Goal: Information Seeking & Learning: Learn about a topic

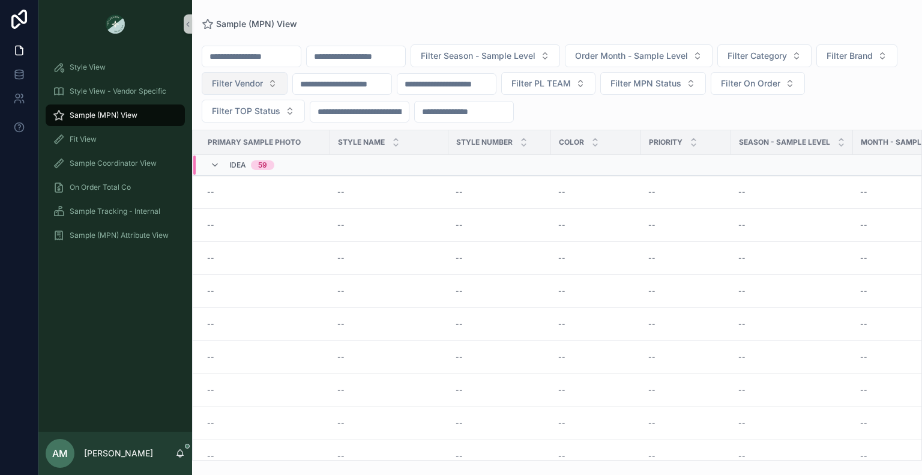
click at [263, 87] on span "Filter Vendor" at bounding box center [237, 83] width 51 height 12
type input "***"
click at [332, 126] on div "KUODIAN" at bounding box center [331, 131] width 144 height 19
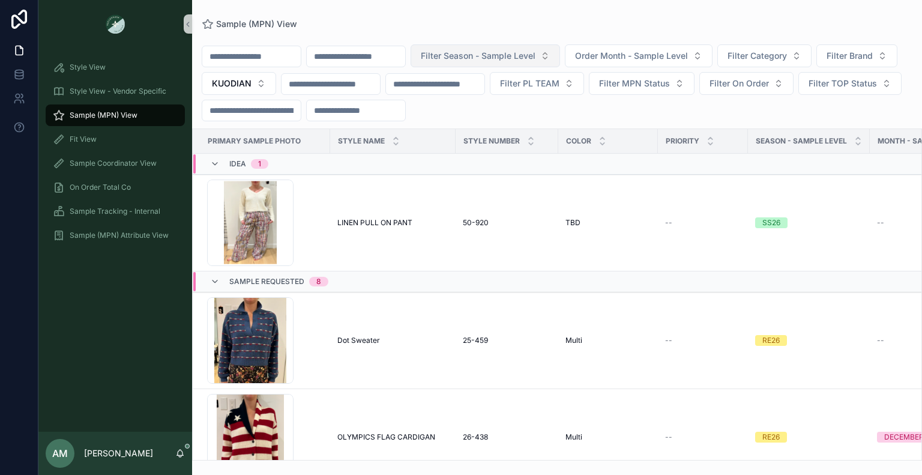
click at [560, 63] on button "Filter Season - Sample Level" at bounding box center [485, 55] width 149 height 23
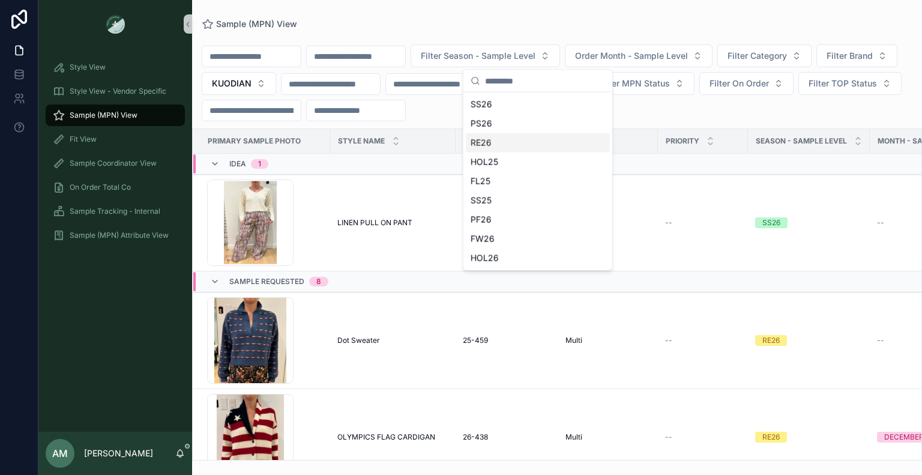
click at [541, 145] on div "RE26" at bounding box center [538, 142] width 144 height 19
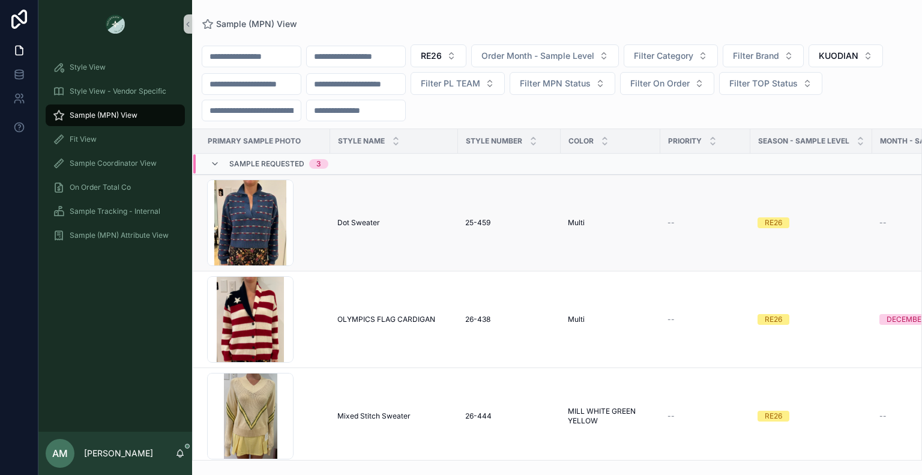
click at [402, 227] on div "Dot Sweater Dot Sweater" at bounding box center [393, 223] width 113 height 10
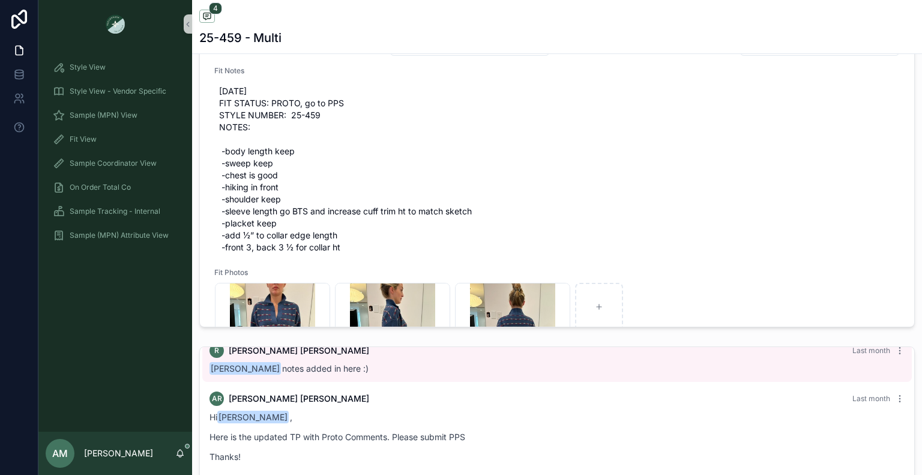
scroll to position [78, 0]
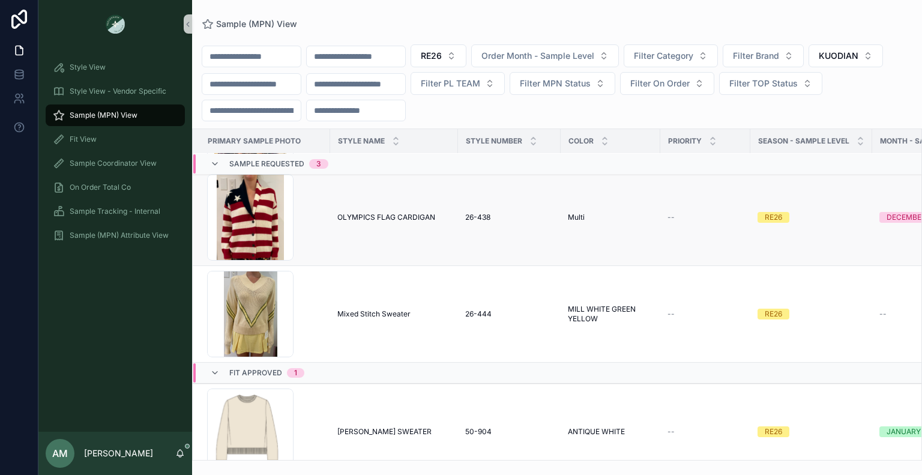
scroll to position [120, 0]
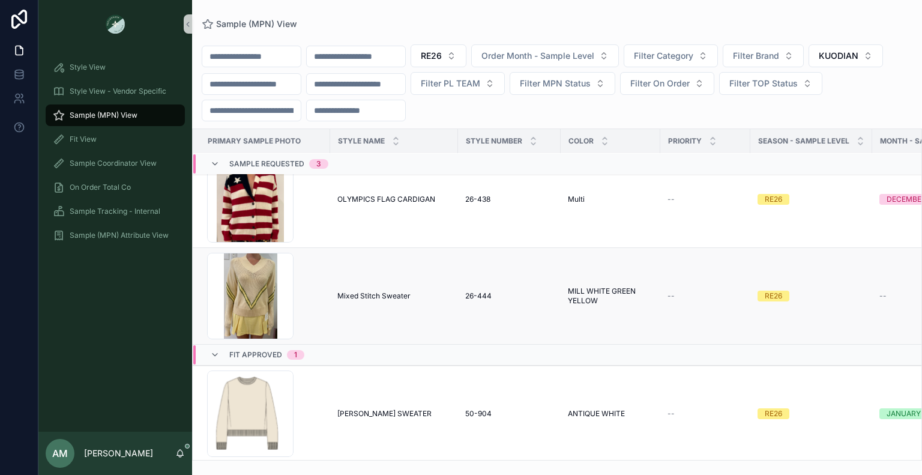
click at [411, 295] on div "Mixed Stitch Sweater Mixed Stitch Sweater" at bounding box center [393, 296] width 113 height 10
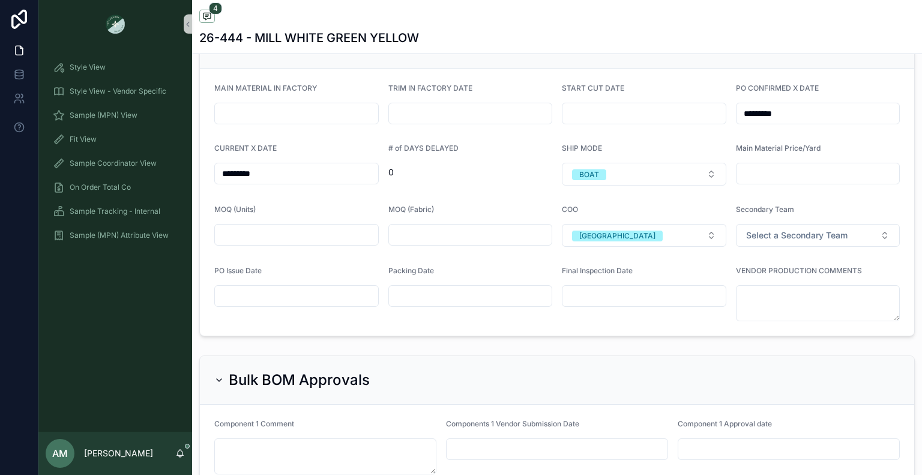
scroll to position [3151, 0]
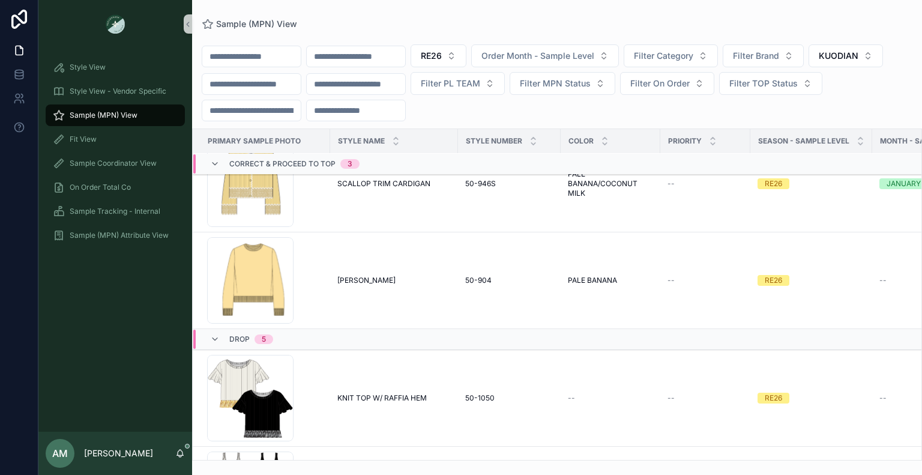
scroll to position [555, 0]
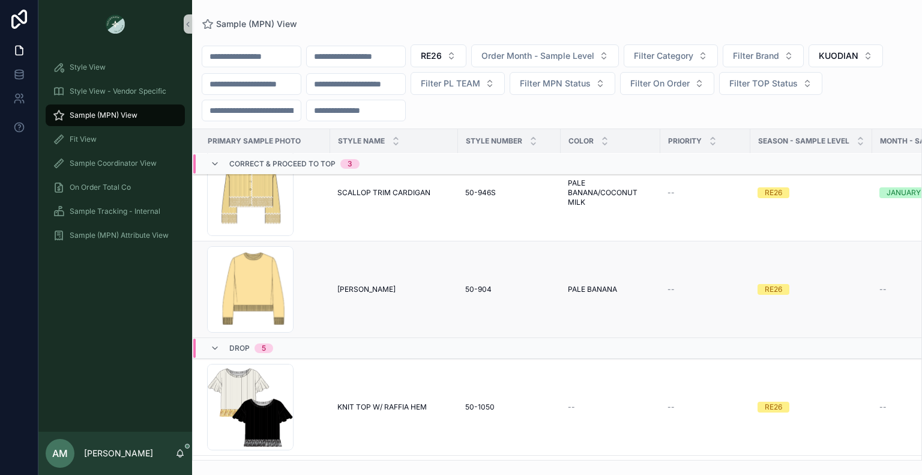
click at [364, 289] on div "[PERSON_NAME] [PERSON_NAME]" at bounding box center [393, 289] width 113 height 10
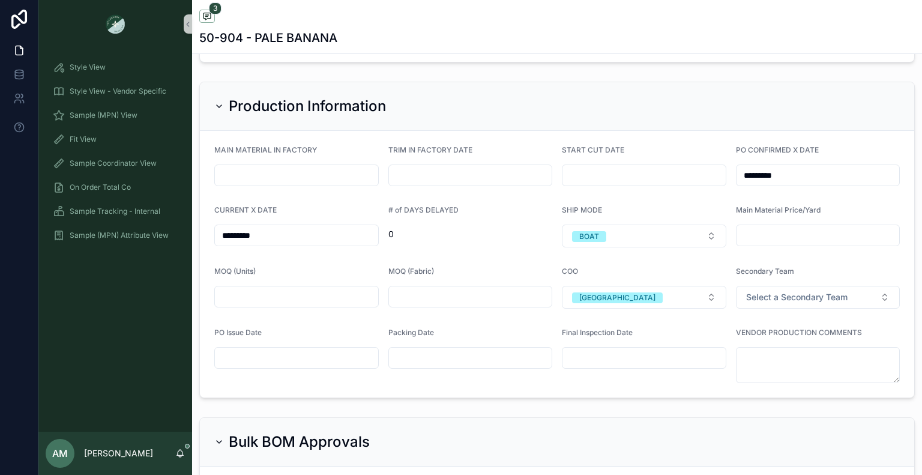
scroll to position [3028, 0]
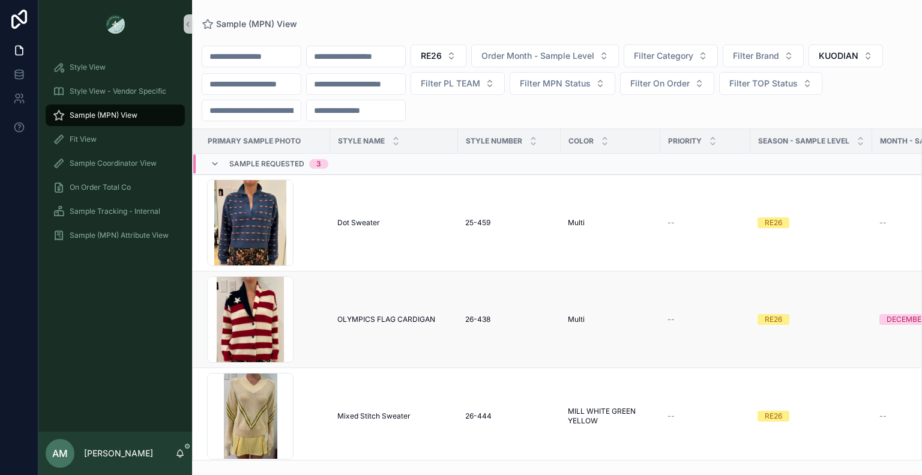
click at [403, 320] on span "OLYMPICS FLAG CARDIGAN" at bounding box center [386, 319] width 98 height 10
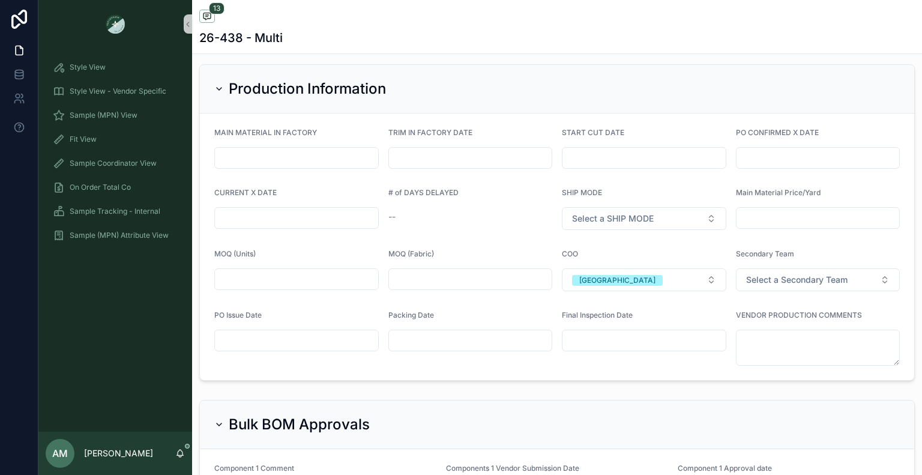
scroll to position [2802, 0]
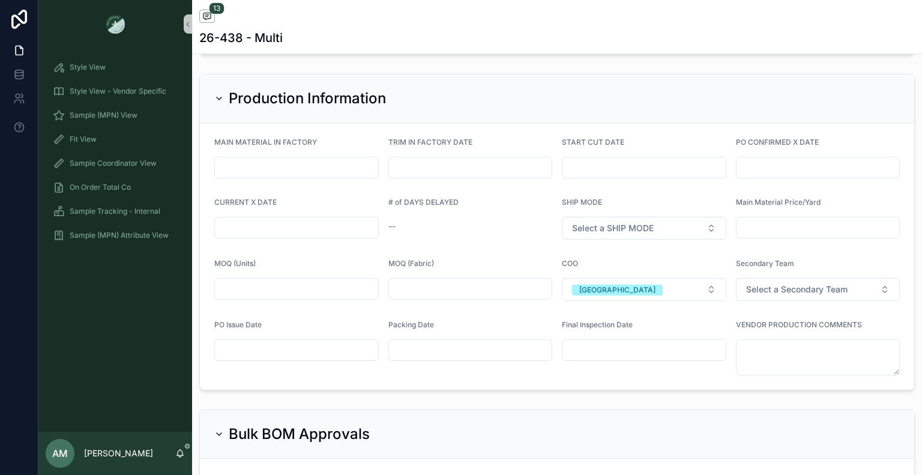
click at [738, 170] on input "scrollable content" at bounding box center [817, 167] width 163 height 17
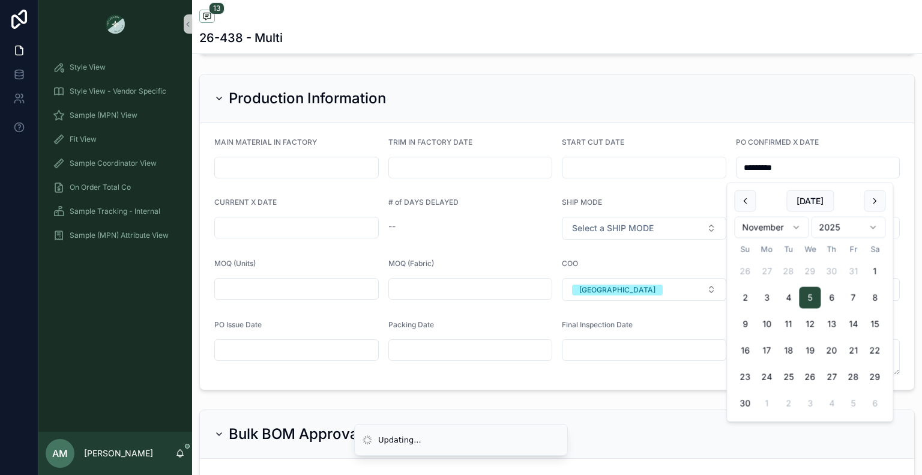
type input "*********"
click at [245, 226] on input "scrollable content" at bounding box center [296, 227] width 163 height 17
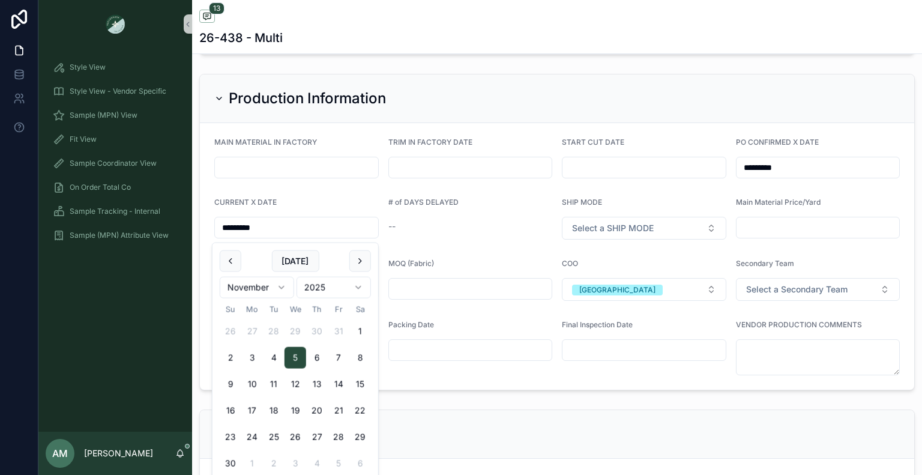
type input "*********"
click at [320, 202] on div "CURRENT X DATE" at bounding box center [296, 204] width 164 height 14
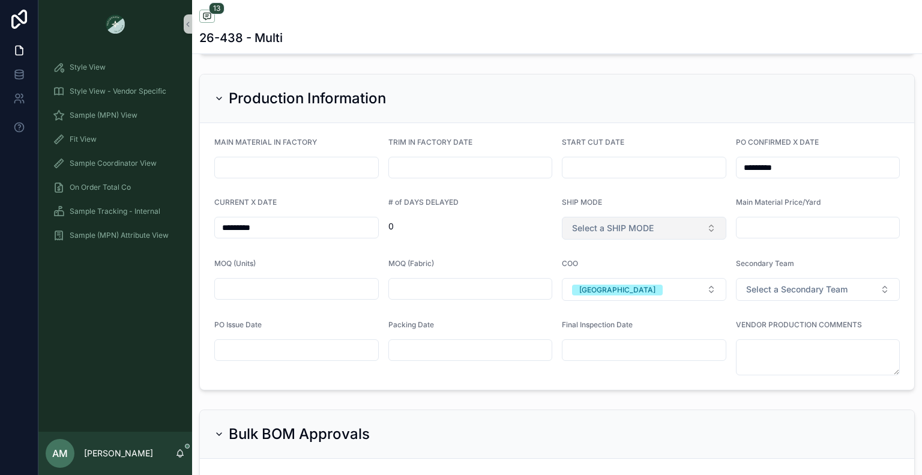
click at [632, 230] on span "Select a SHIP MODE" at bounding box center [613, 228] width 82 height 12
click at [626, 277] on div "AIR" at bounding box center [638, 280] width 156 height 18
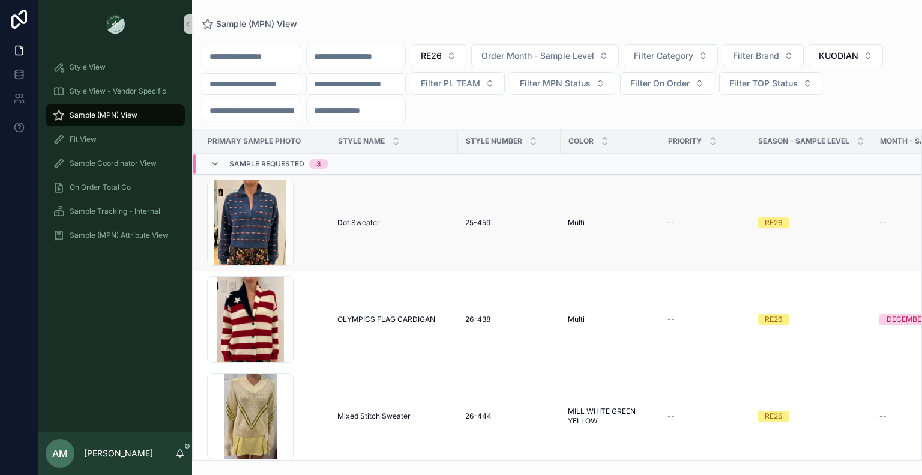
click at [374, 220] on span "Dot Sweater" at bounding box center [358, 223] width 43 height 10
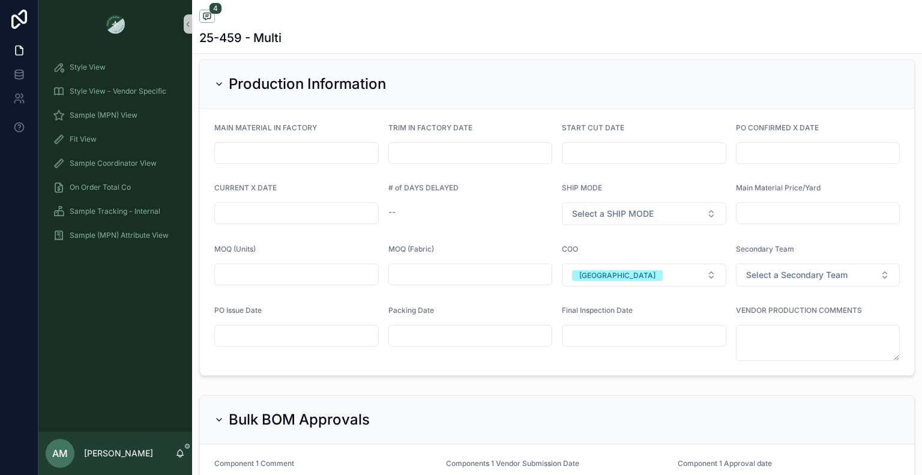
scroll to position [2881, 0]
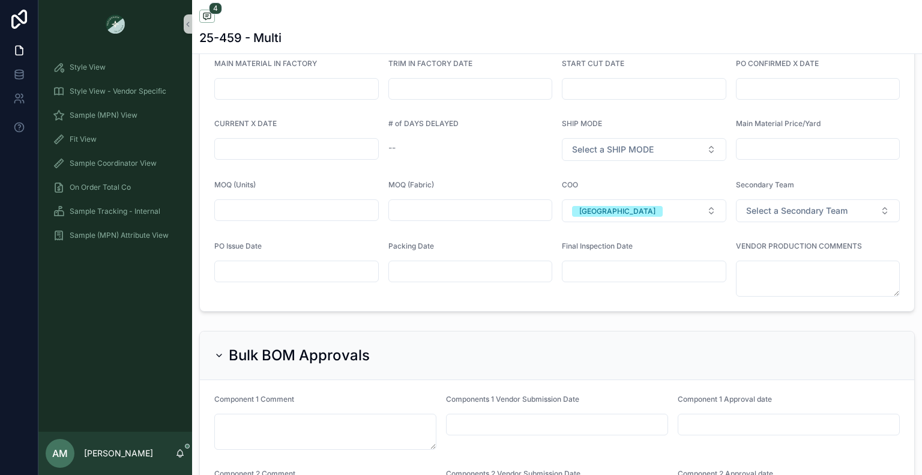
click at [328, 157] on input "scrollable content" at bounding box center [296, 148] width 163 height 17
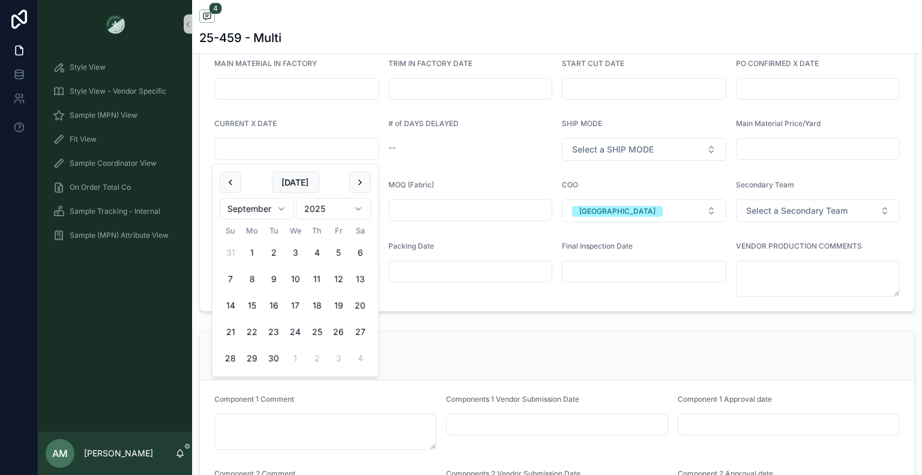
click at [815, 95] on input "scrollable content" at bounding box center [817, 88] width 163 height 17
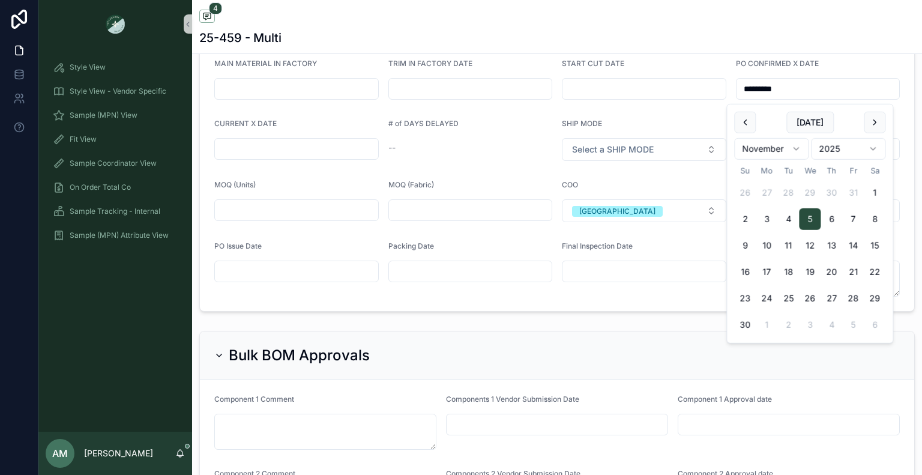
type input "*********"
click at [229, 152] on input "scrollable content" at bounding box center [296, 148] width 163 height 17
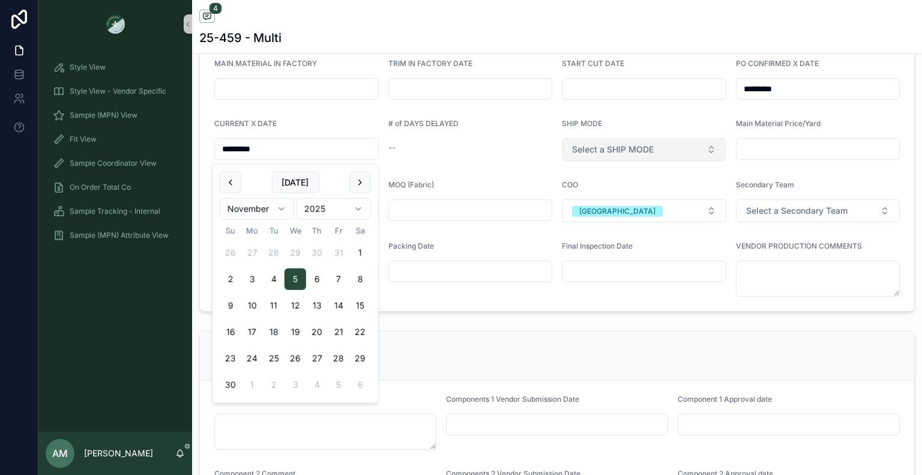
type input "*********"
click at [591, 154] on span "Select a SHIP MODE" at bounding box center [613, 149] width 82 height 12
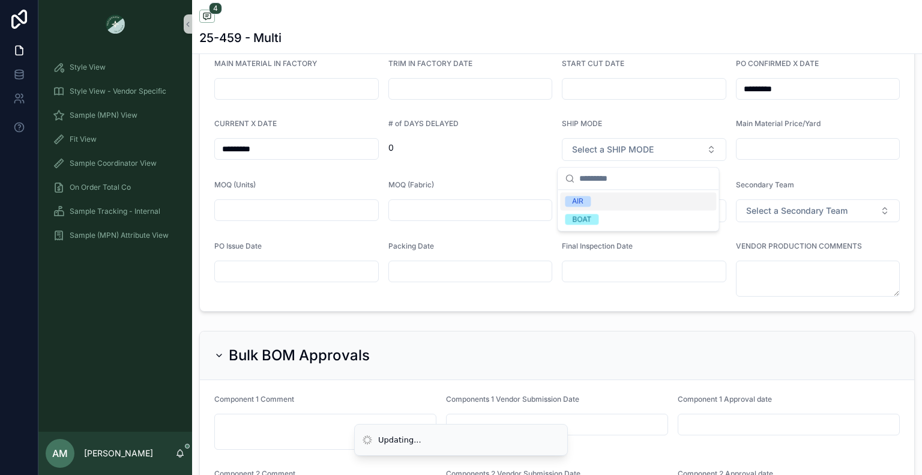
click at [596, 200] on div "AIR" at bounding box center [638, 201] width 156 height 18
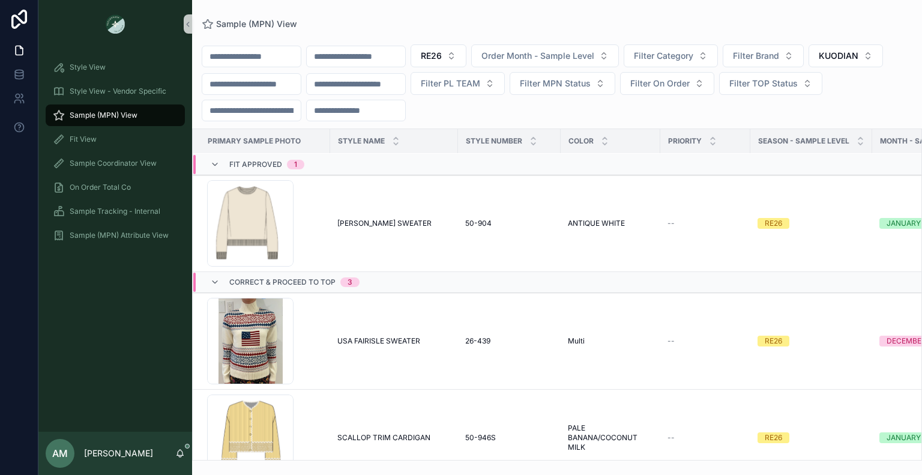
scroll to position [360, 0]
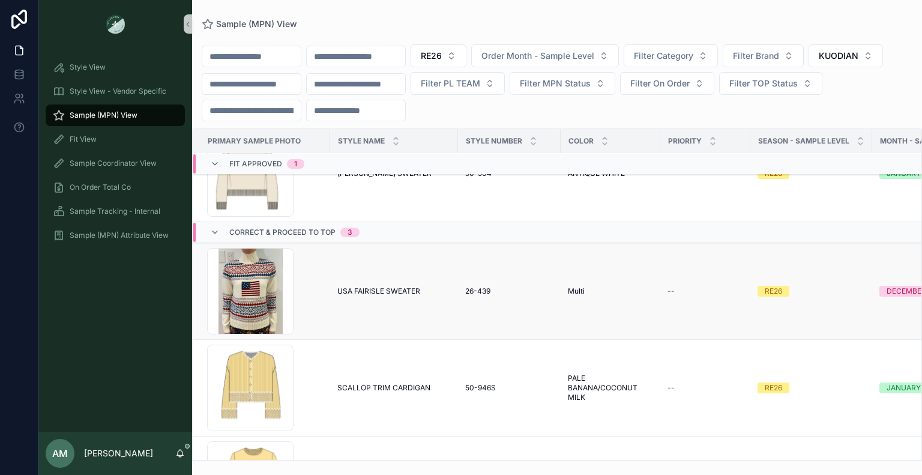
click at [390, 295] on span "USA FAIRISLE SWEATER" at bounding box center [378, 291] width 83 height 10
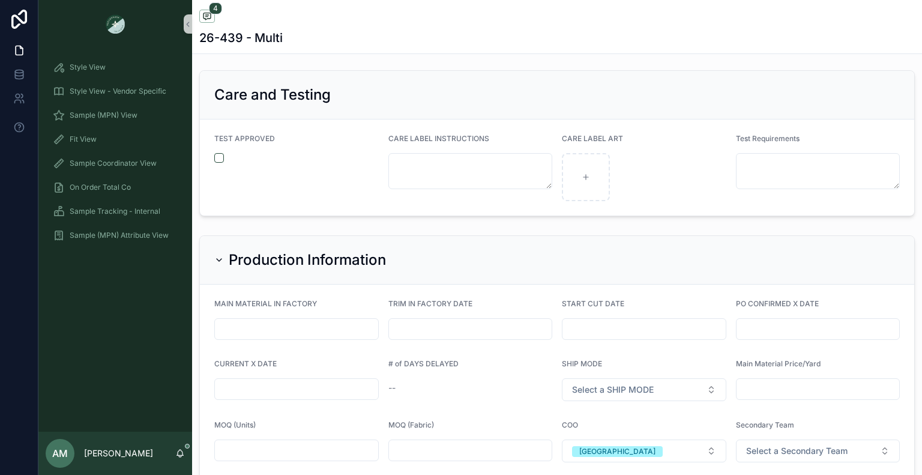
scroll to position [2881, 0]
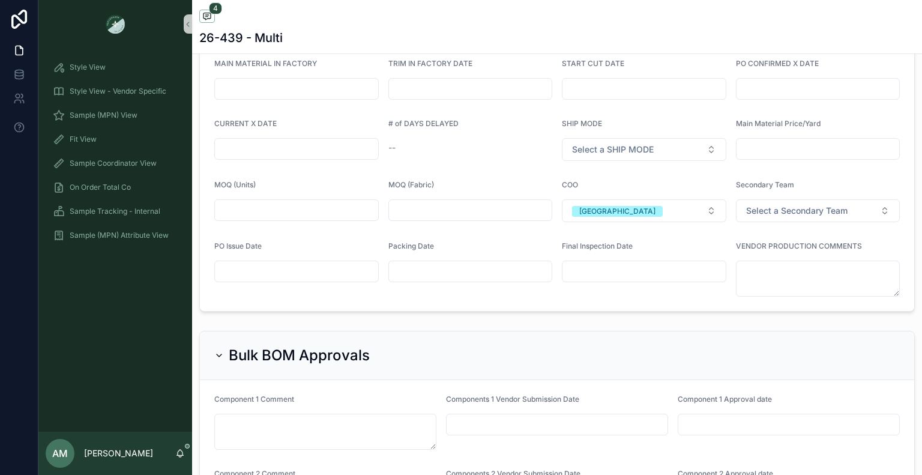
click at [750, 91] on input "scrollable content" at bounding box center [817, 88] width 163 height 17
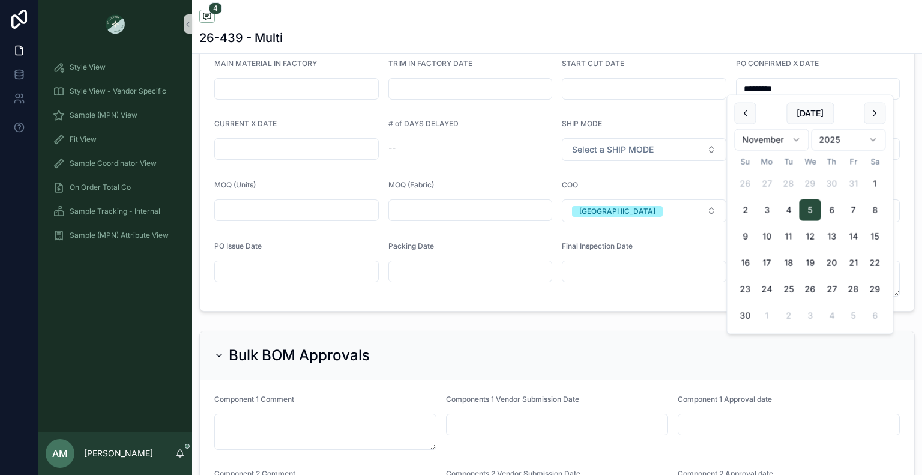
type input "*********"
click at [283, 140] on input "scrollable content" at bounding box center [296, 148] width 163 height 17
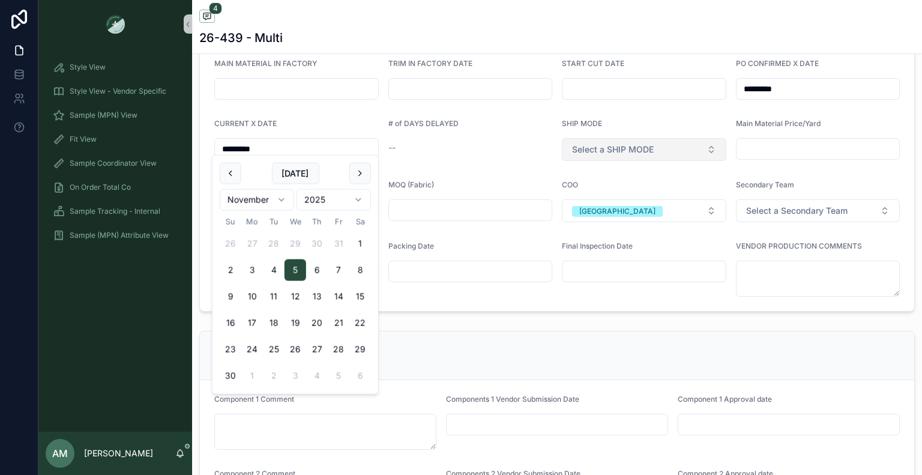
type input "*********"
click at [603, 143] on span "Select a SHIP MODE" at bounding box center [613, 149] width 82 height 12
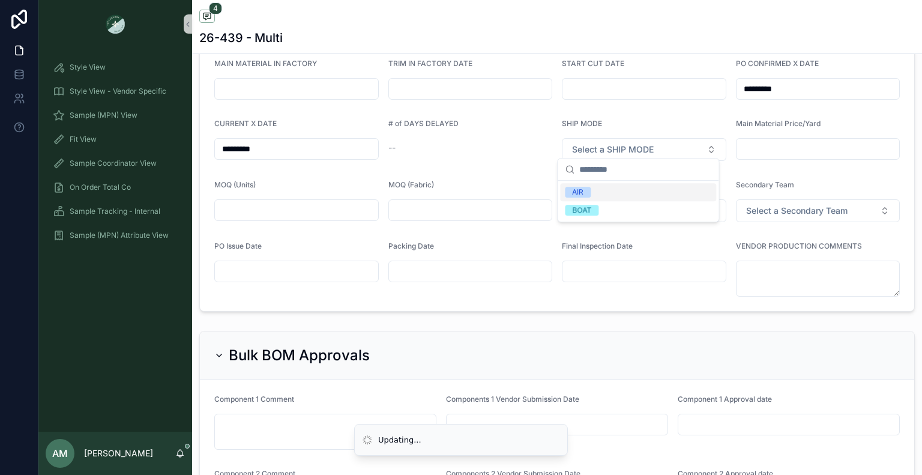
click at [605, 192] on div "AIR" at bounding box center [638, 192] width 156 height 18
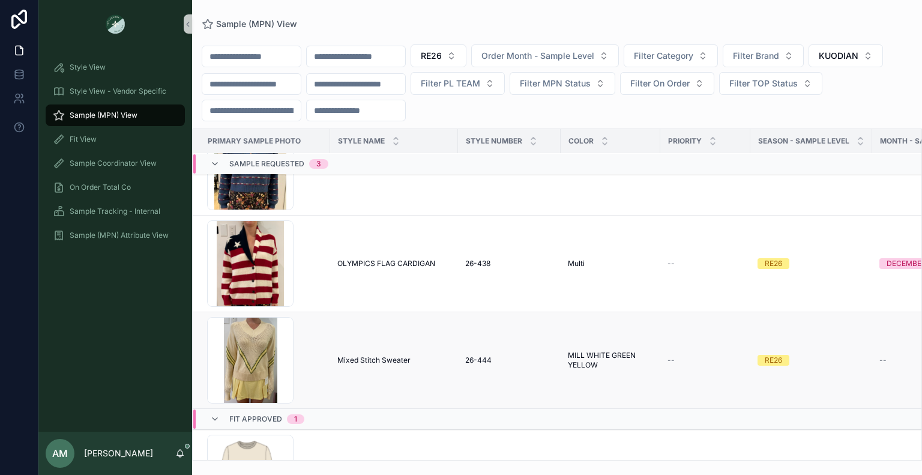
scroll to position [60, 0]
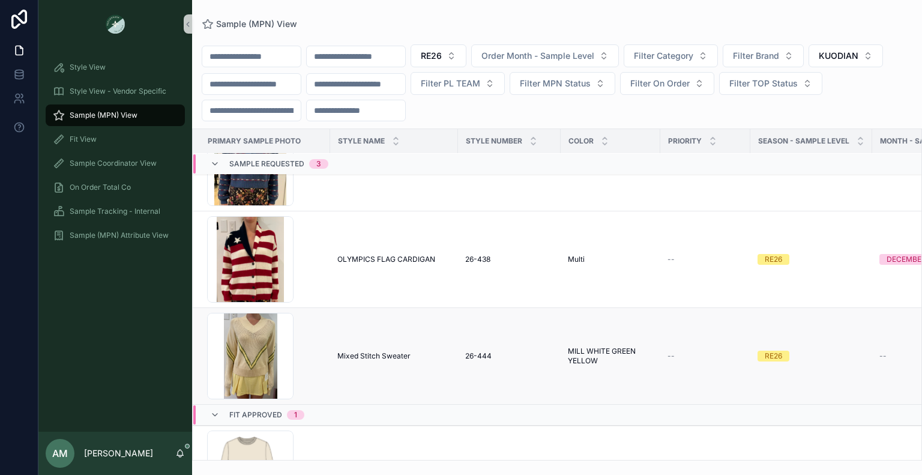
click at [396, 358] on span "Mixed Stitch Sweater" at bounding box center [373, 356] width 73 height 10
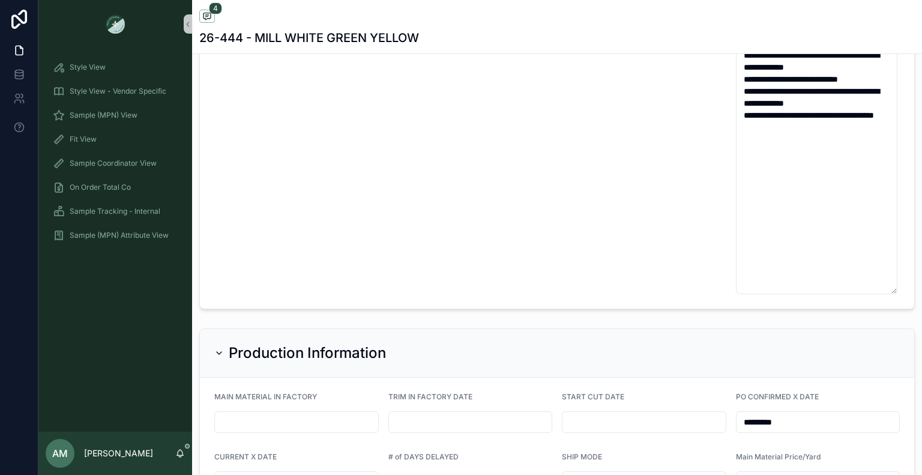
scroll to position [3121, 0]
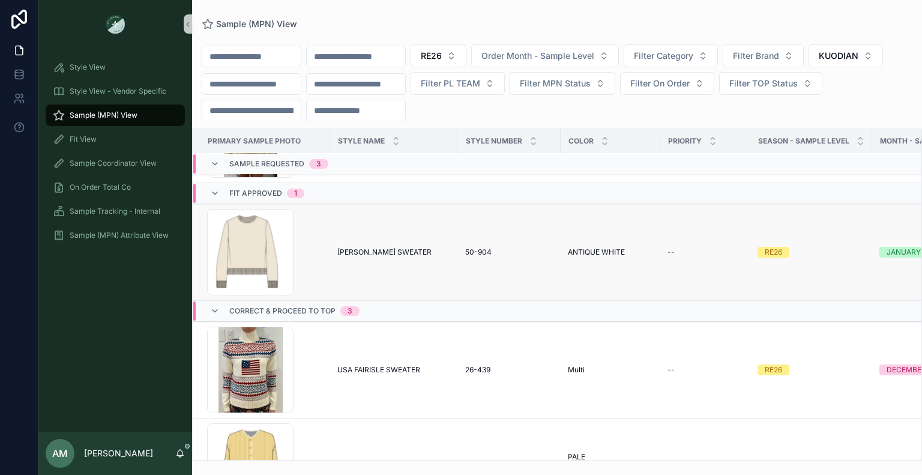
scroll to position [300, 0]
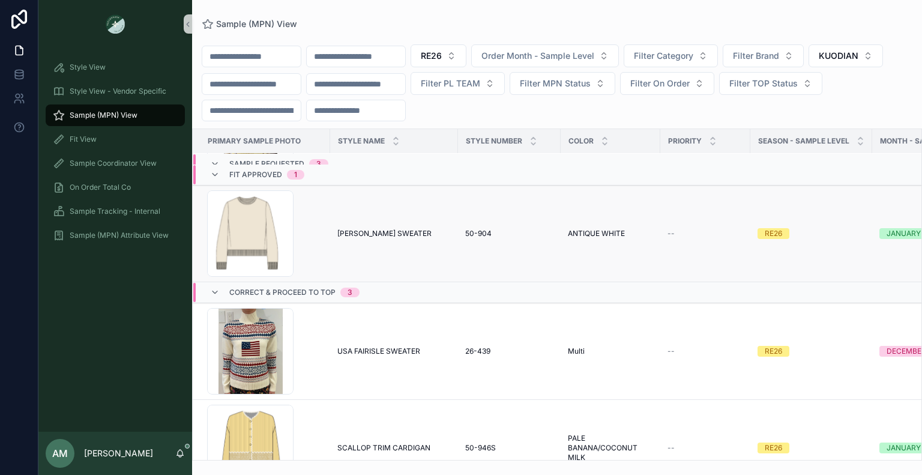
click at [387, 234] on span "[PERSON_NAME] SWEATER" at bounding box center [384, 234] width 94 height 10
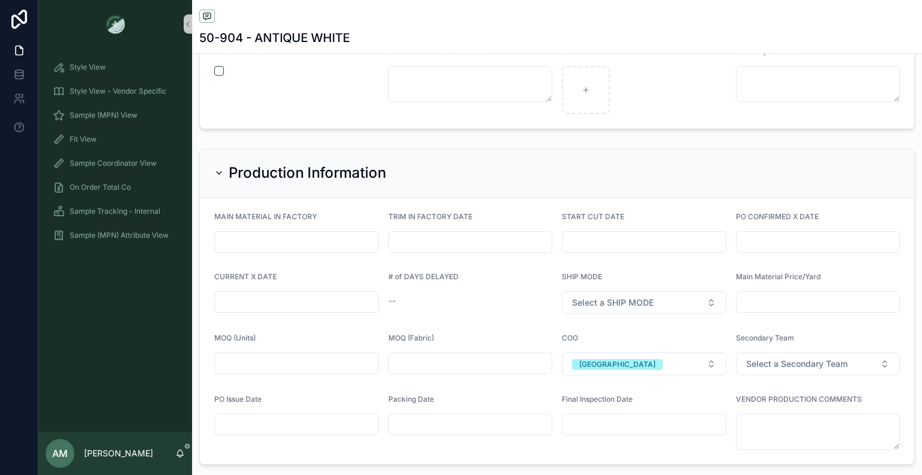
scroll to position [2761, 0]
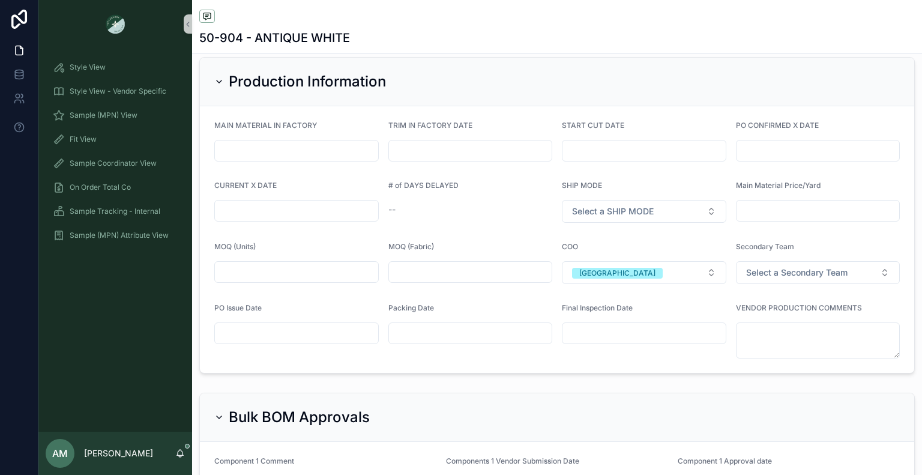
click at [802, 142] on input "scrollable content" at bounding box center [817, 150] width 163 height 17
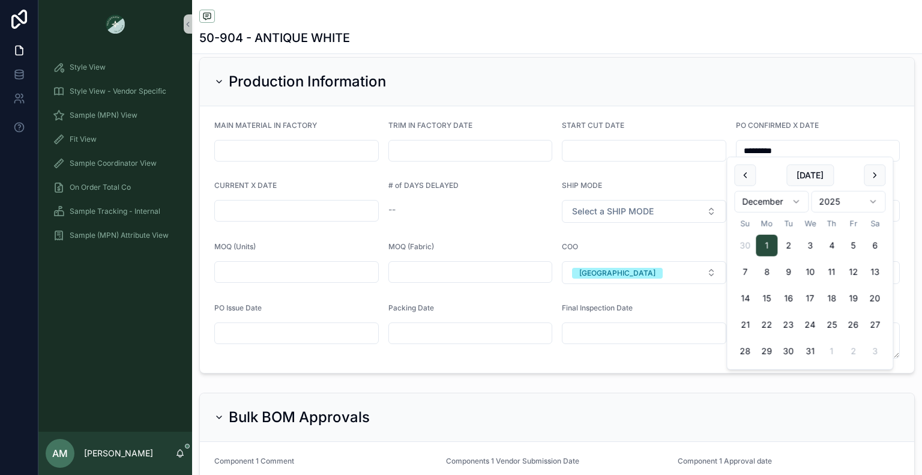
type input "*********"
click at [301, 209] on input "scrollable content" at bounding box center [296, 210] width 163 height 17
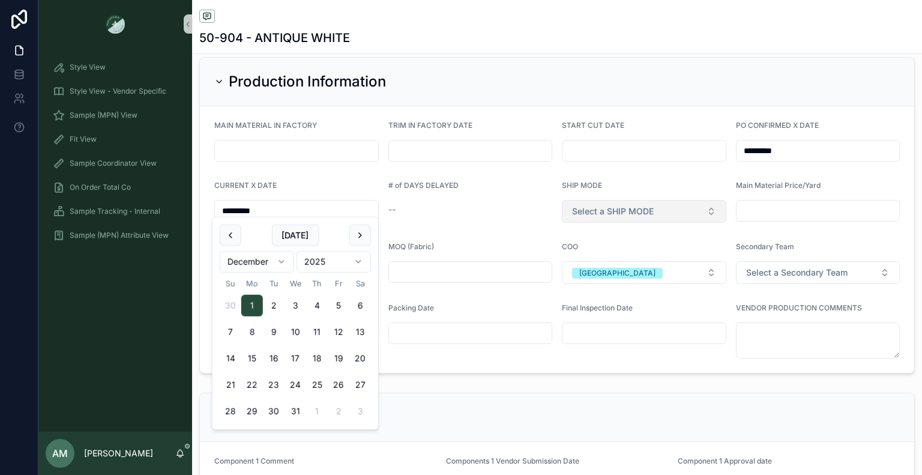
type input "*********"
click at [568, 212] on button "Select a SHIP MODE" at bounding box center [644, 211] width 164 height 23
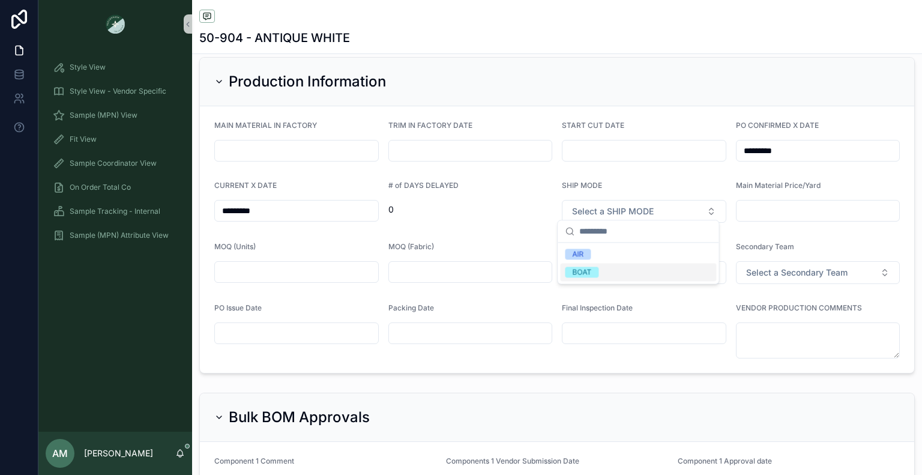
click at [594, 268] on span "BOAT" at bounding box center [582, 271] width 34 height 11
click at [335, 331] on input "scrollable content" at bounding box center [296, 333] width 163 height 17
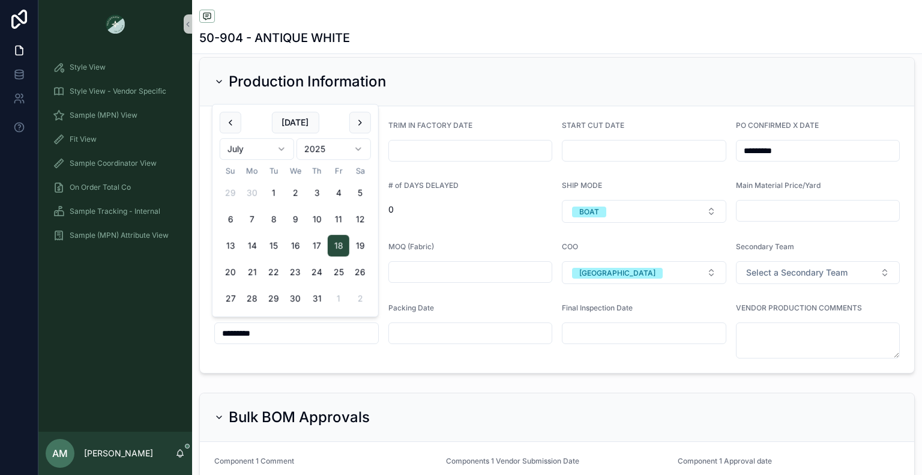
type input "*********"
click at [450, 346] on div "Packing Date" at bounding box center [470, 330] width 164 height 55
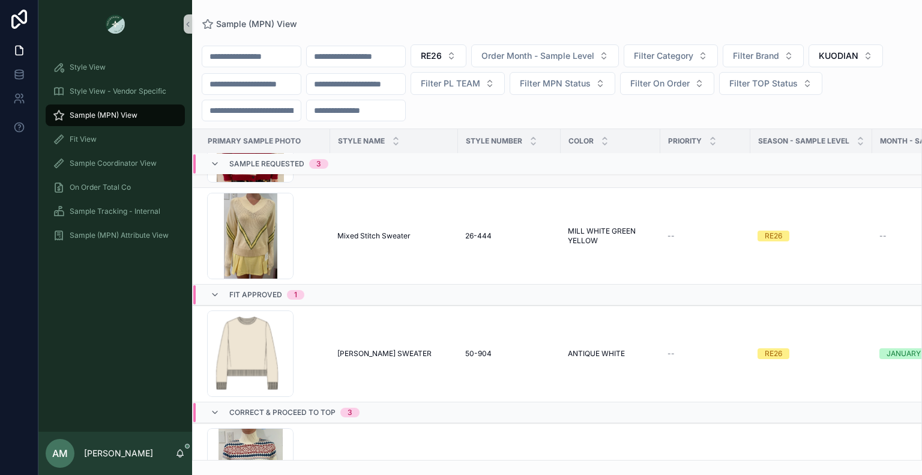
scroll to position [240, 0]
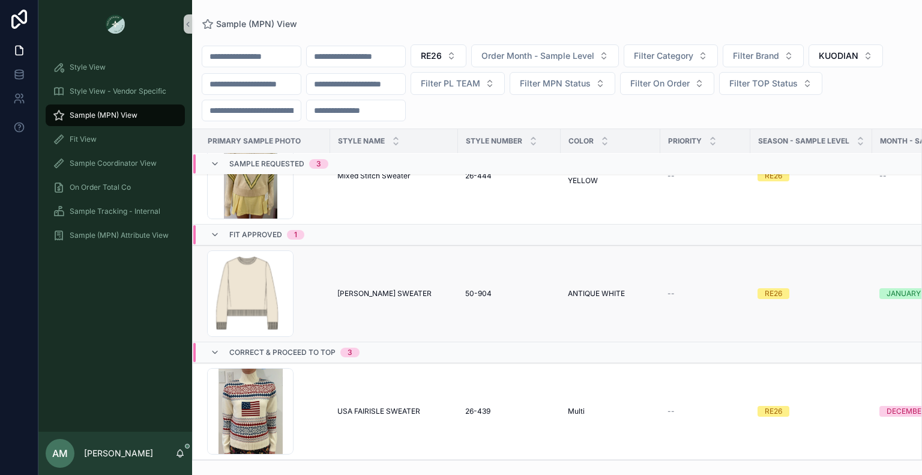
click at [387, 293] on span "[PERSON_NAME] SWEATER" at bounding box center [384, 294] width 94 height 10
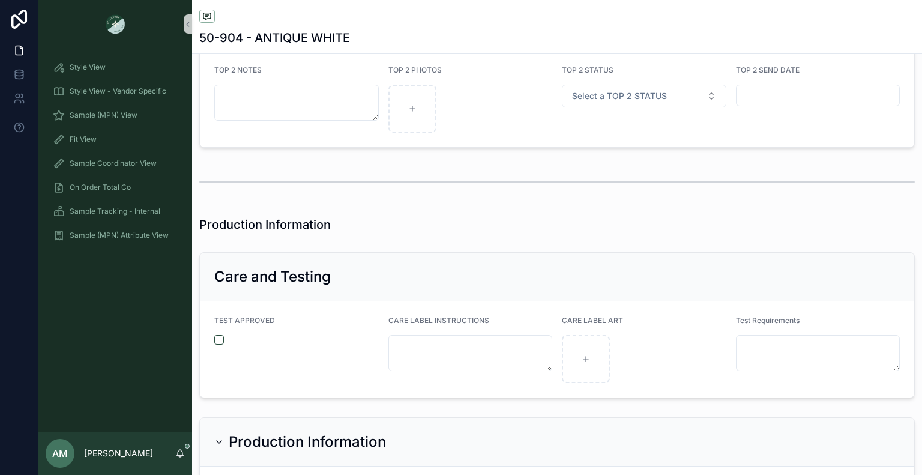
scroll to position [2581, 0]
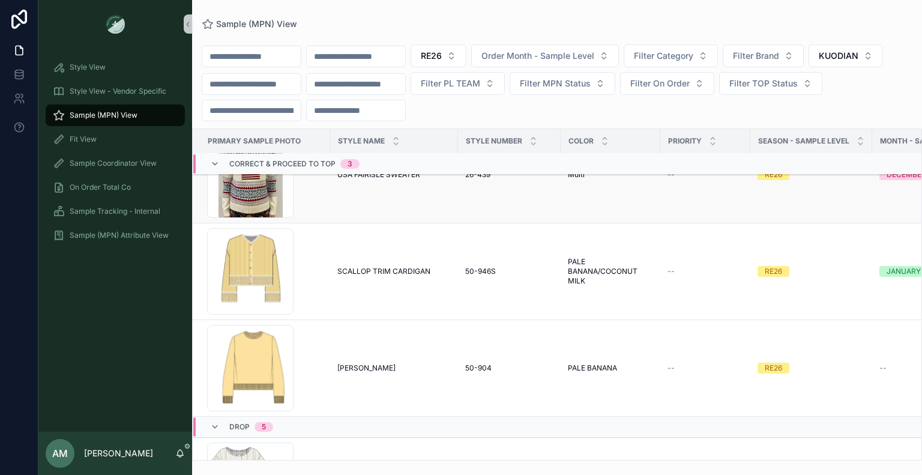
scroll to position [480, 0]
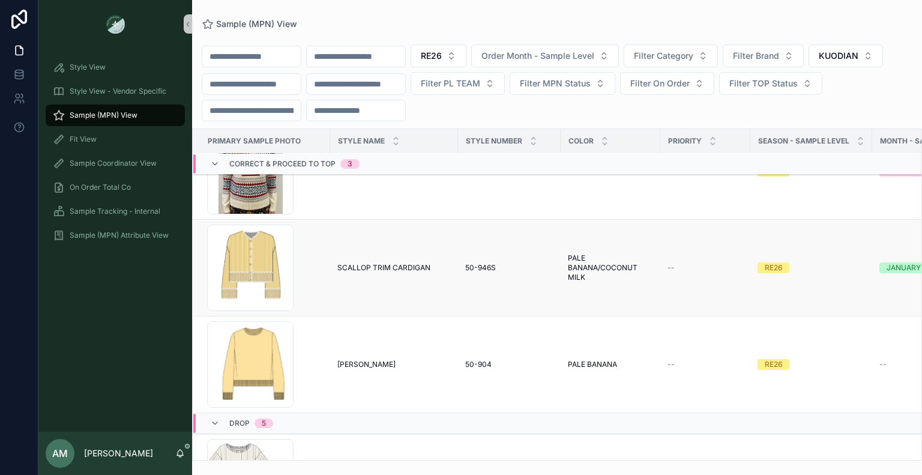
click at [387, 261] on td "SCALLOP TRIM CARDIGAN SCALLOP TRIM CARDIGAN" at bounding box center [394, 268] width 128 height 97
click at [389, 265] on span "SCALLOP TRIM CARDIGAN" at bounding box center [383, 268] width 93 height 10
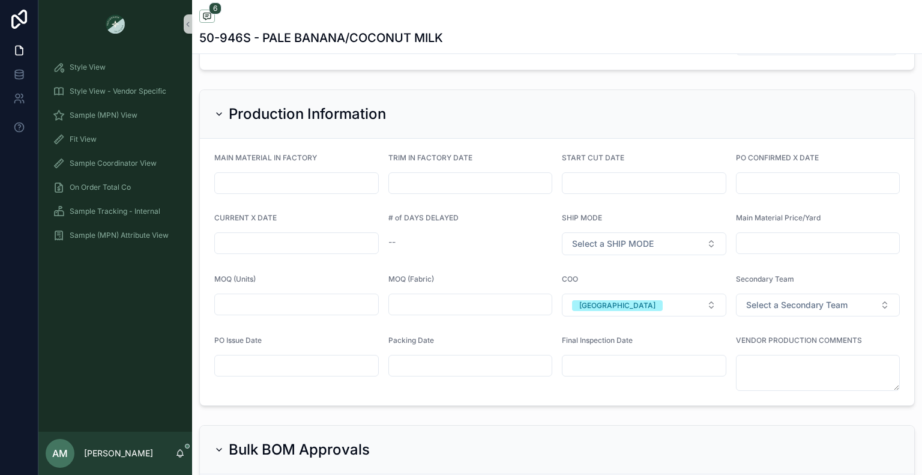
scroll to position [3061, 0]
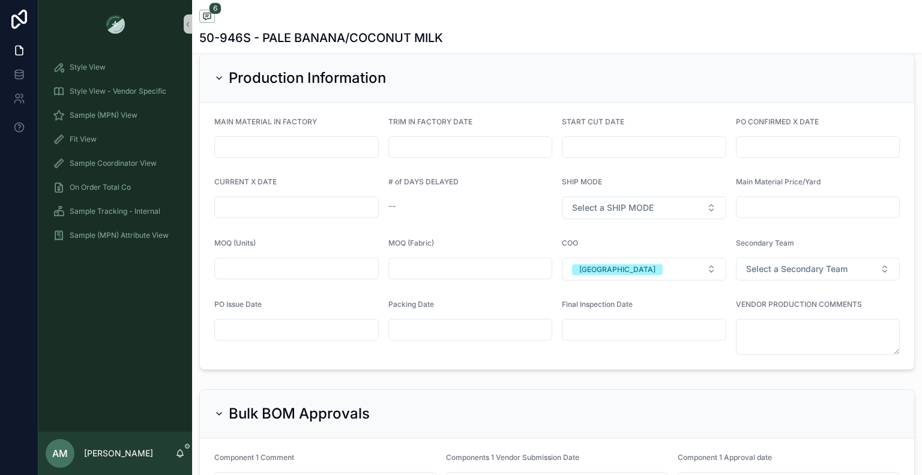
click at [796, 140] on input "scrollable content" at bounding box center [817, 147] width 163 height 17
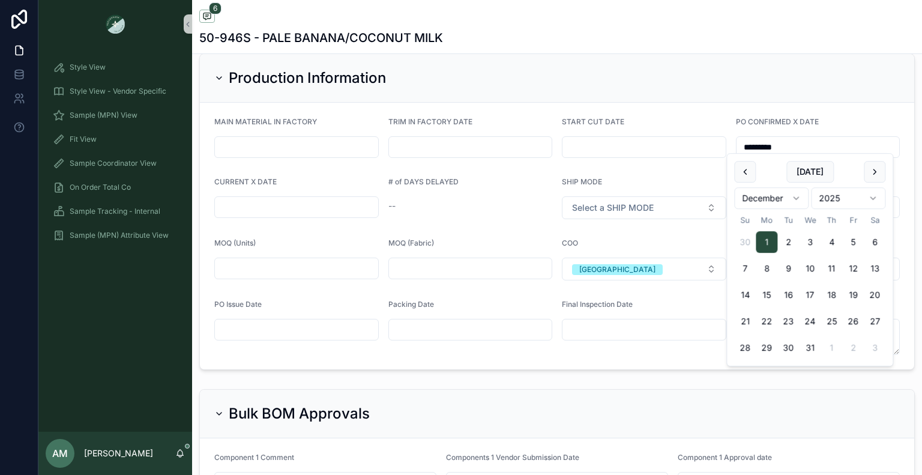
type input "*********"
click at [311, 201] on input "scrollable content" at bounding box center [296, 207] width 163 height 17
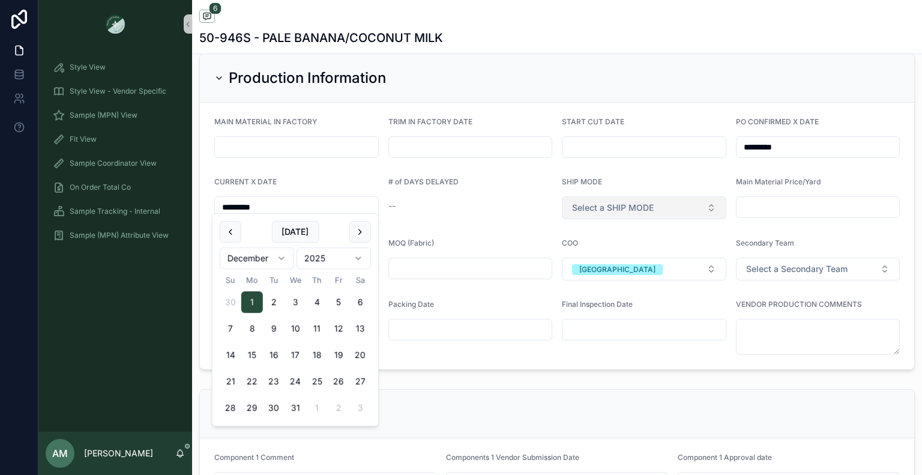
type input "*********"
click at [585, 209] on button "Select a SHIP MODE" at bounding box center [644, 207] width 164 height 23
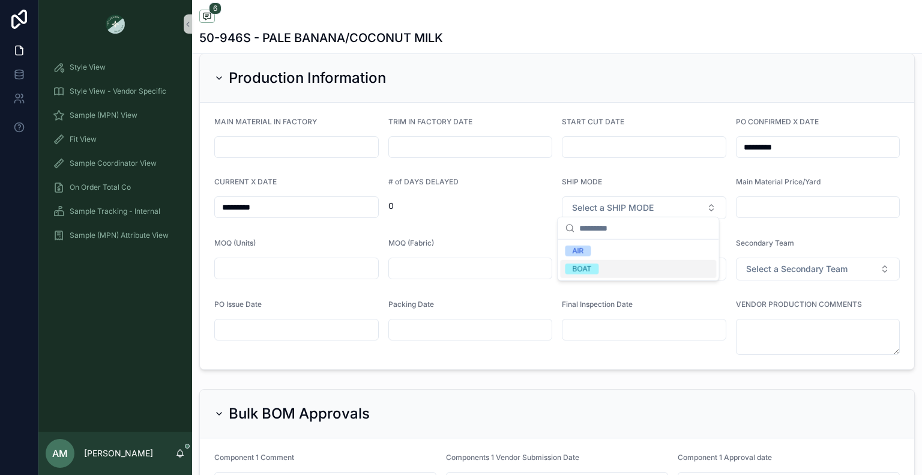
click at [602, 269] on div "BOAT" at bounding box center [638, 269] width 156 height 18
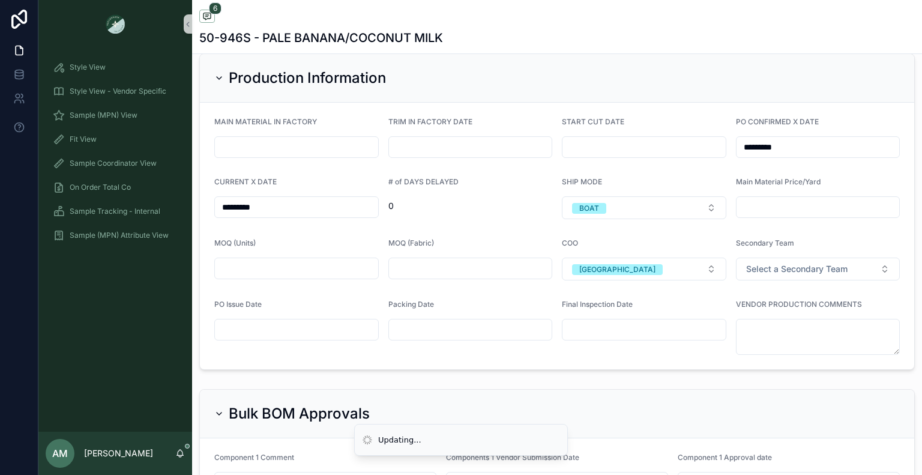
click at [344, 329] on input "scrollable content" at bounding box center [296, 329] width 163 height 17
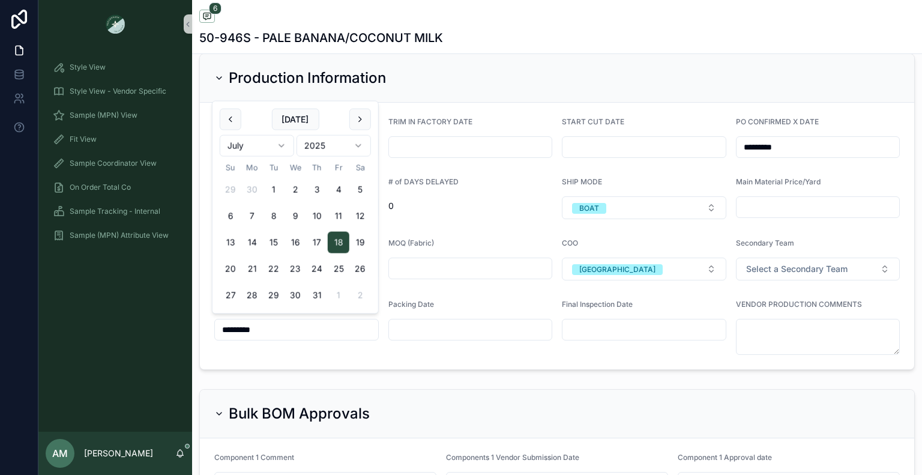
type input "*********"
click at [414, 364] on div "Production Information MAIN MATERIAL IN FACTORY TRIM IN FACTORY DATE START CUT …" at bounding box center [557, 212] width 730 height 326
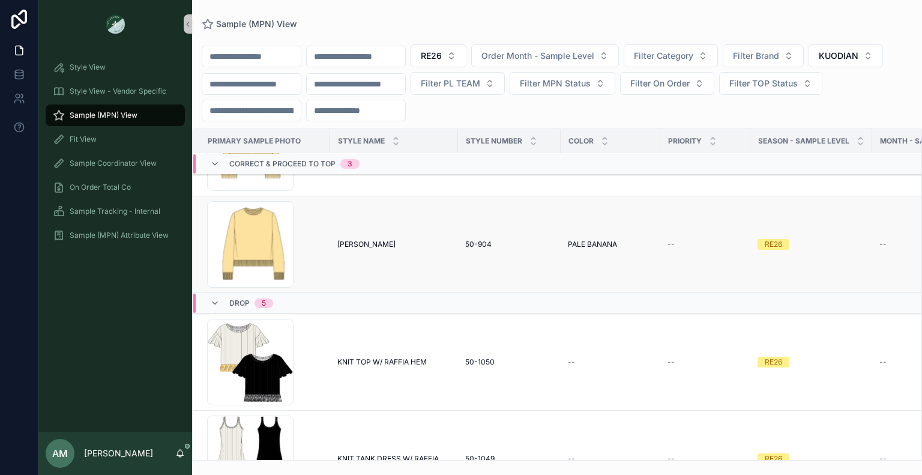
scroll to position [420, 0]
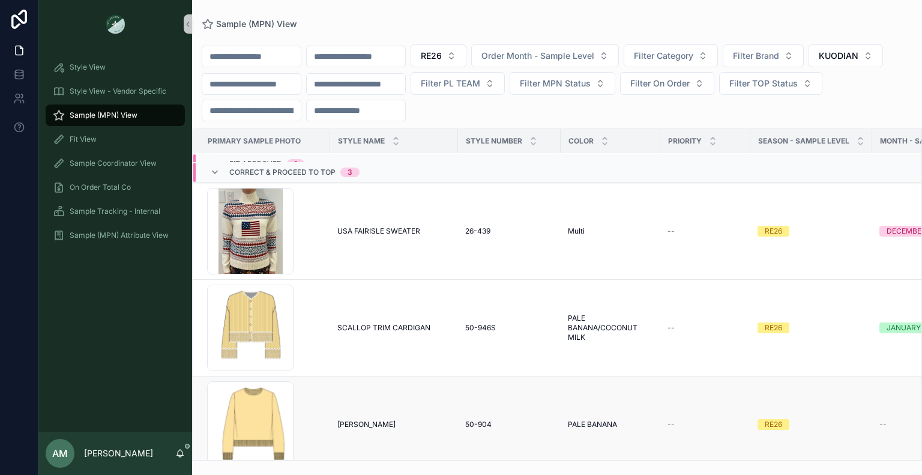
click at [350, 423] on span "[PERSON_NAME]" at bounding box center [366, 425] width 58 height 10
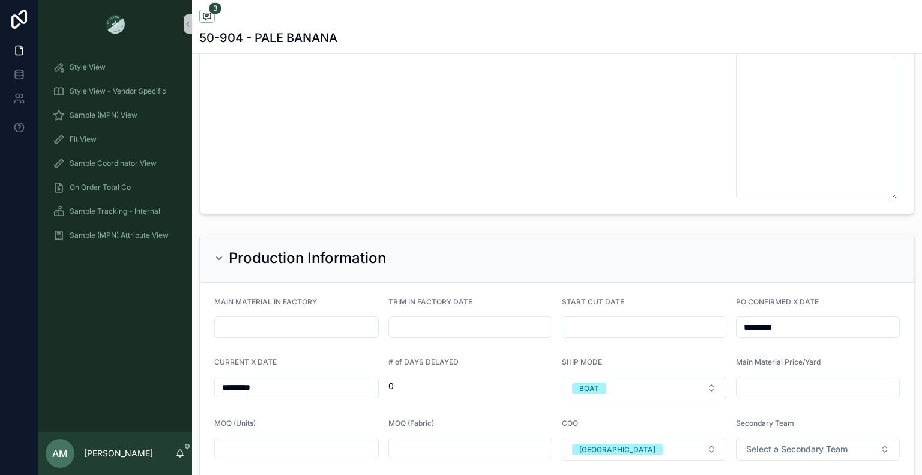
scroll to position [3121, 0]
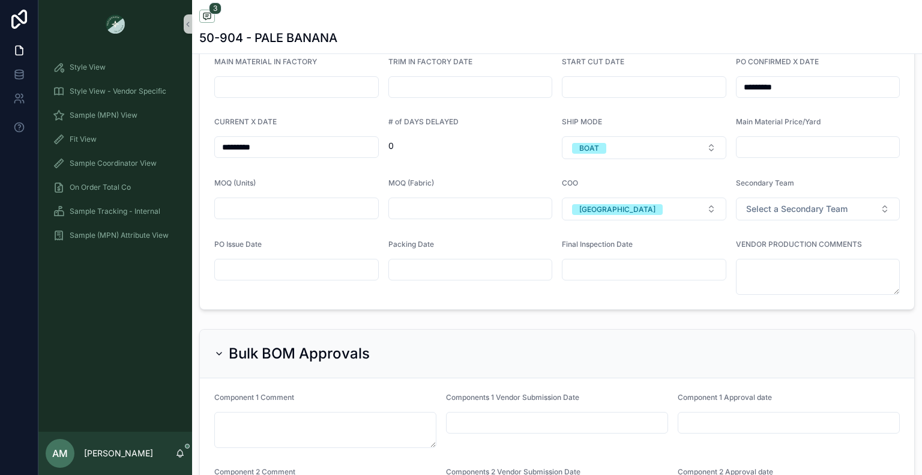
click at [335, 267] on input "scrollable content" at bounding box center [296, 269] width 163 height 17
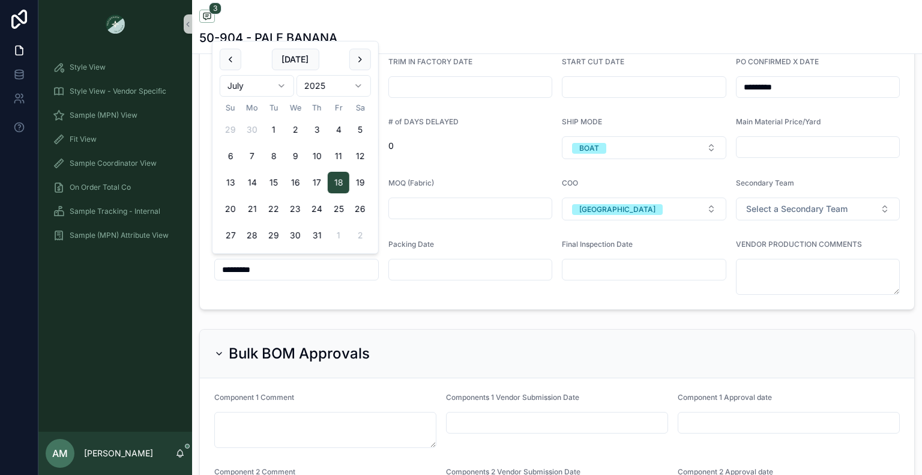
type input "*********"
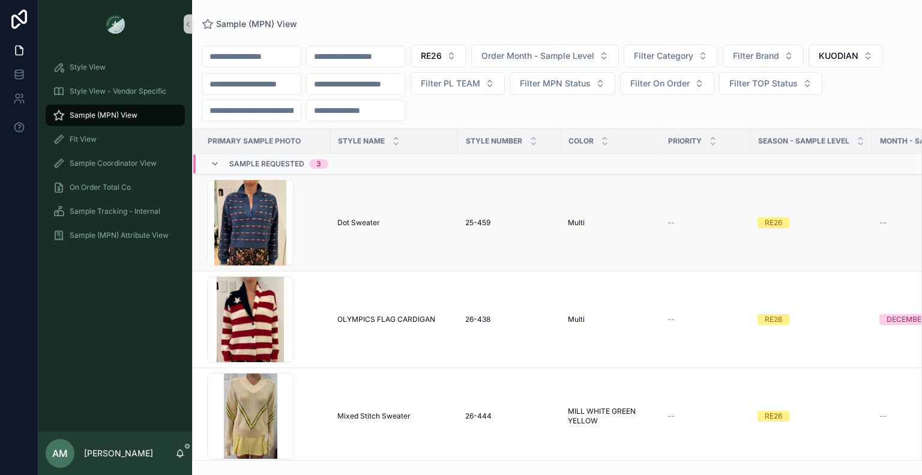
click at [356, 225] on span "Dot Sweater" at bounding box center [358, 223] width 43 height 10
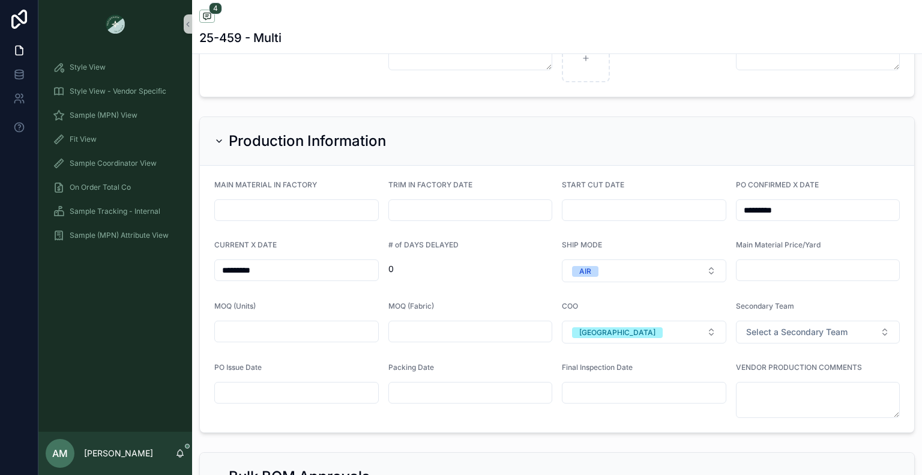
scroll to position [2817, 0]
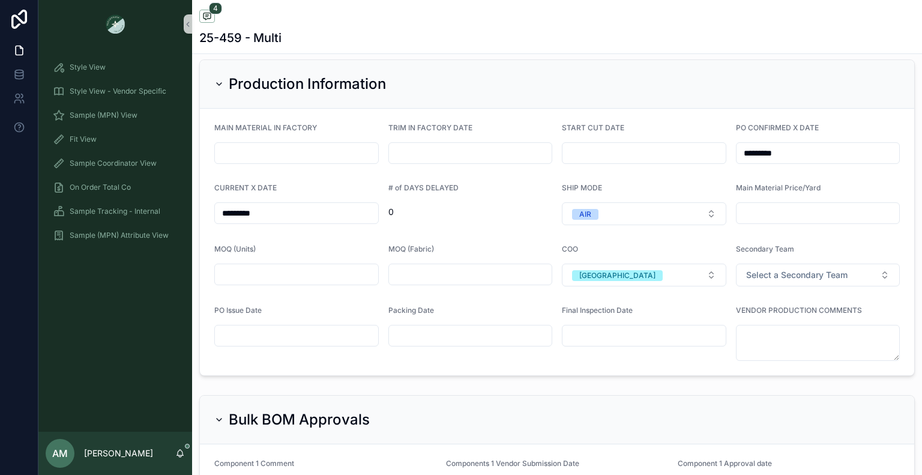
click at [319, 346] on div "scrollable content" at bounding box center [296, 336] width 164 height 22
click at [322, 343] on input "scrollable content" at bounding box center [296, 335] width 163 height 17
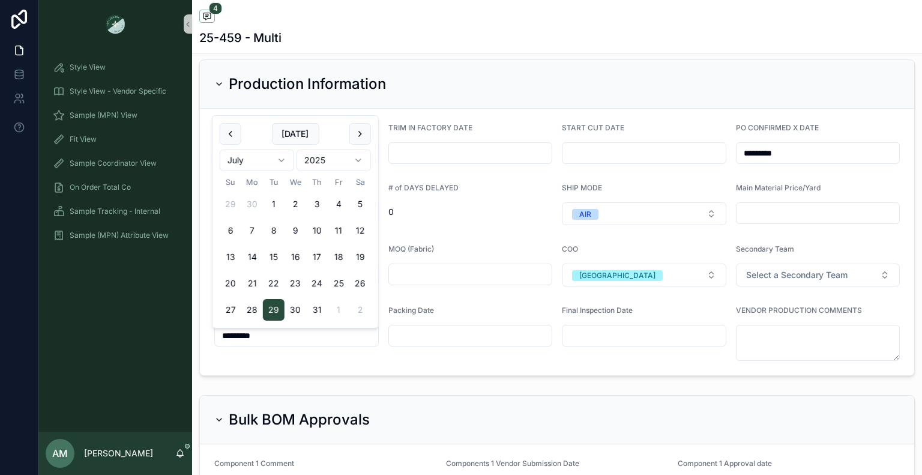
type input "*********"
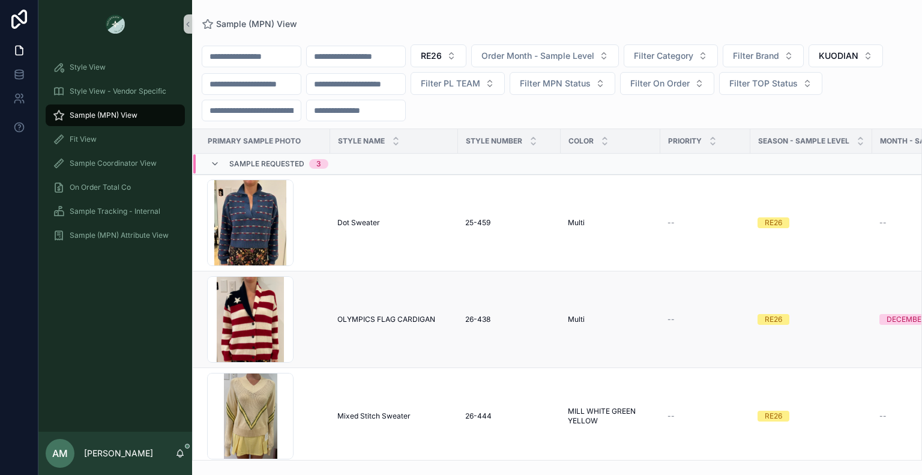
click at [372, 314] on td "OLYMPICS FLAG CARDIGAN OLYMPICS FLAG CARDIGAN" at bounding box center [394, 319] width 128 height 97
click at [373, 319] on span "OLYMPICS FLAG CARDIGAN" at bounding box center [386, 319] width 98 height 10
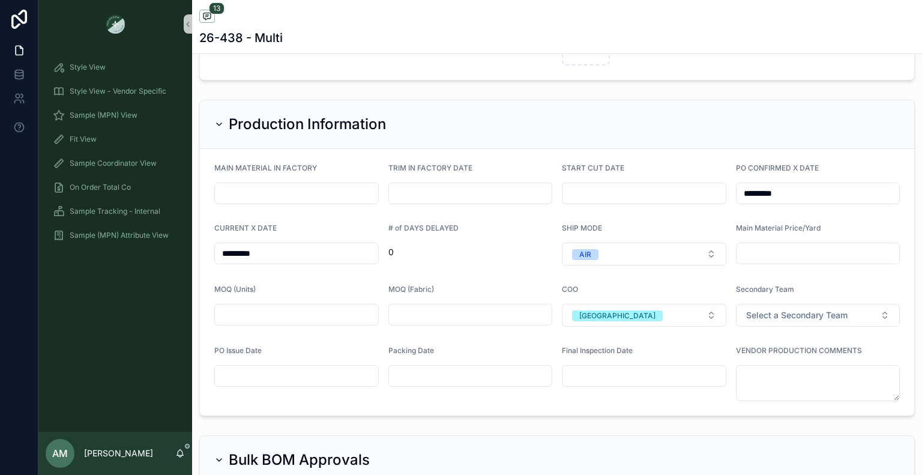
scroll to position [2781, 0]
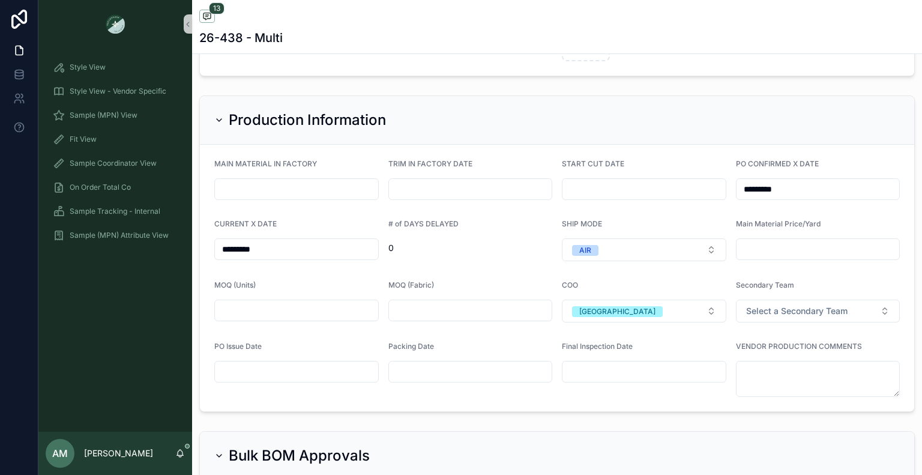
click at [251, 376] on input "scrollable content" at bounding box center [296, 371] width 163 height 17
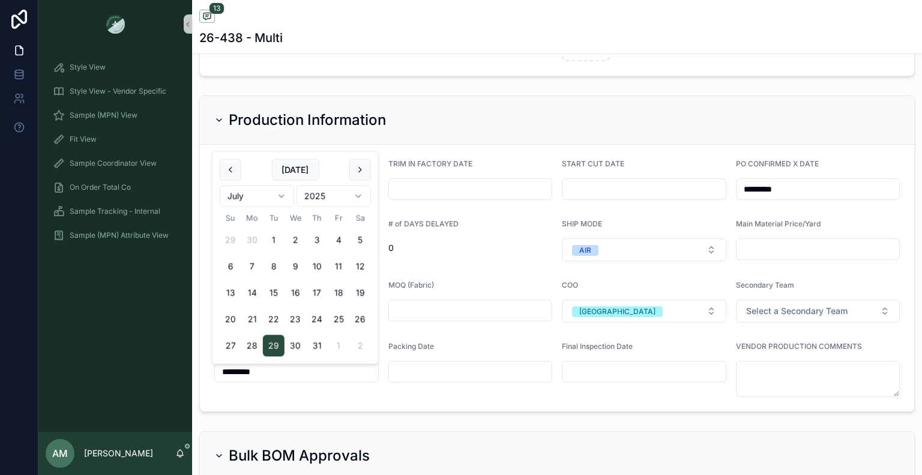
type input "*********"
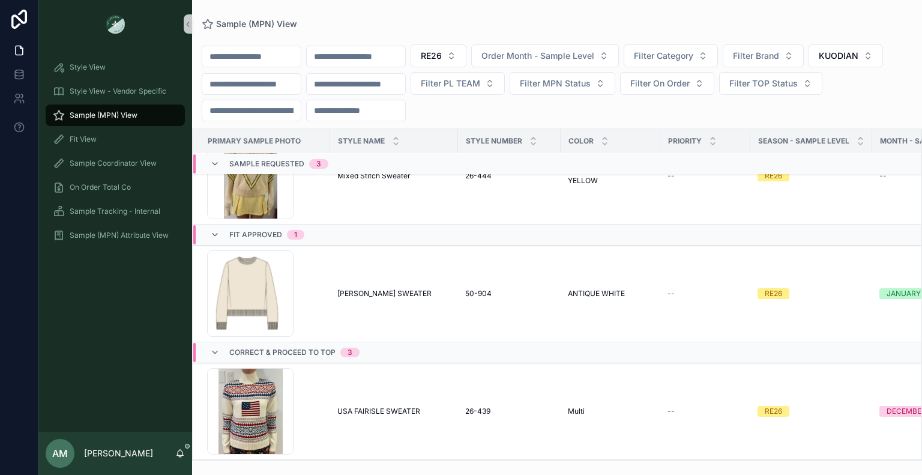
scroll to position [360, 0]
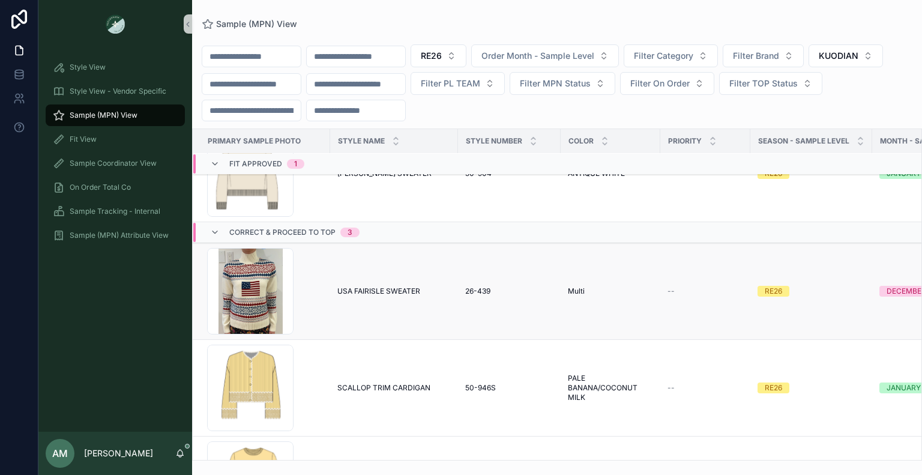
click at [379, 291] on span "USA FAIRISLE SWEATER" at bounding box center [378, 291] width 83 height 10
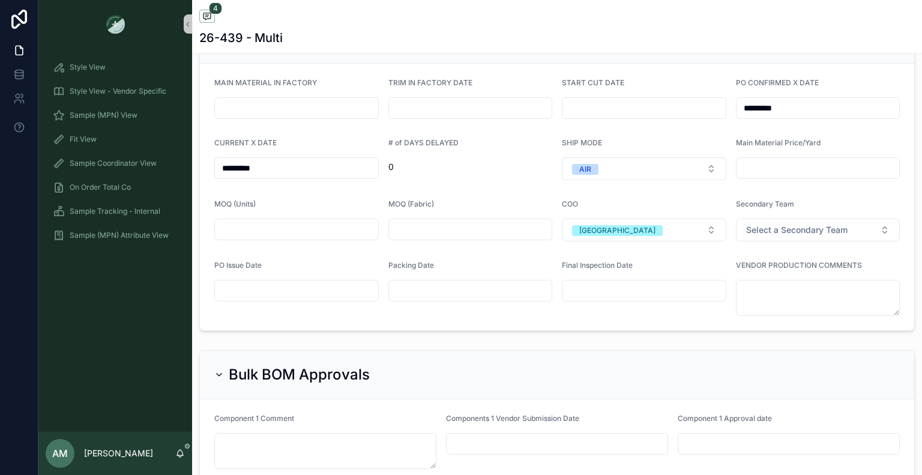
scroll to position [2846, 0]
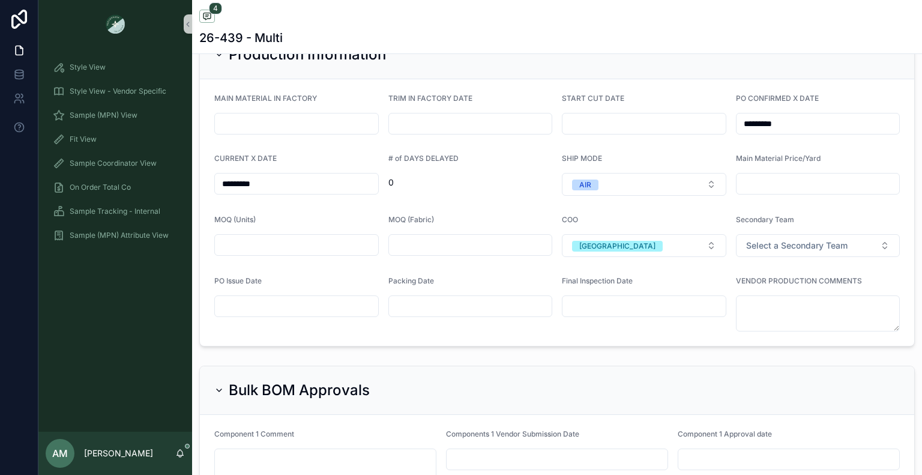
click at [284, 298] on input "scrollable content" at bounding box center [296, 306] width 163 height 17
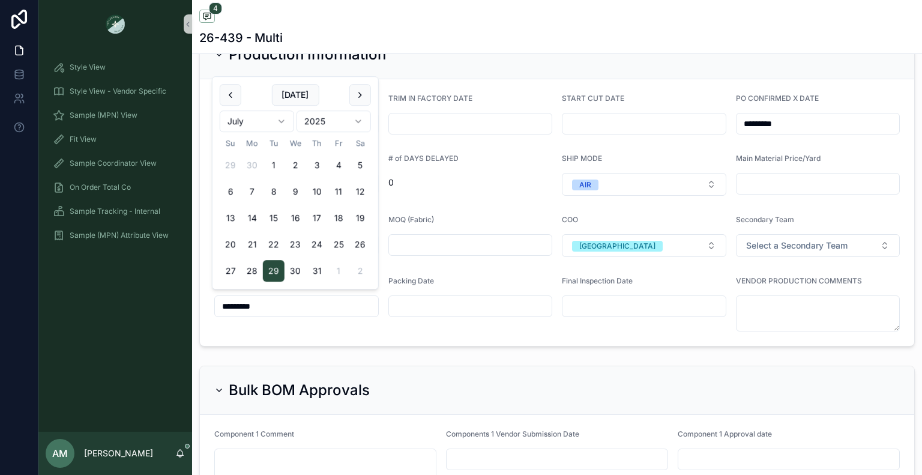
type input "*********"
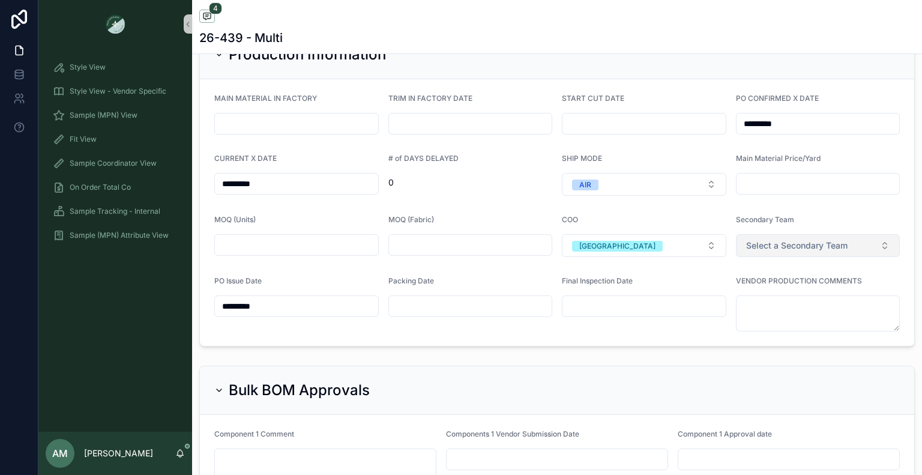
click at [787, 245] on span "Select a Secondary Team" at bounding box center [796, 245] width 101 height 12
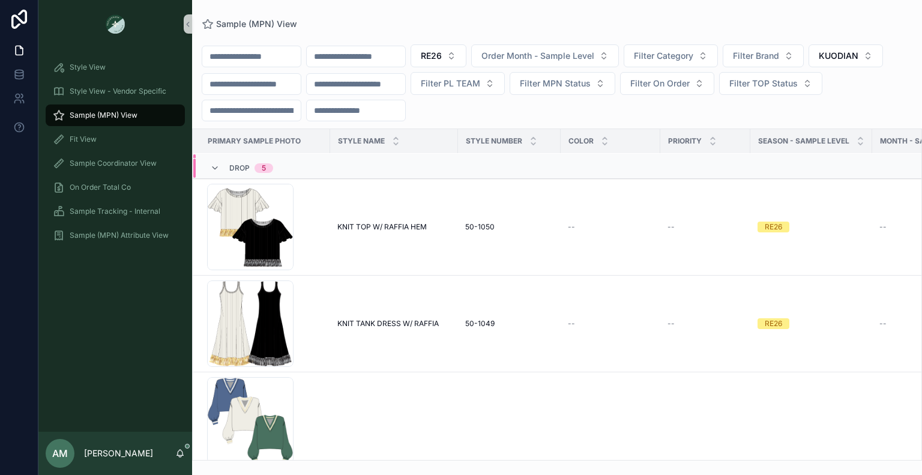
scroll to position [495, 0]
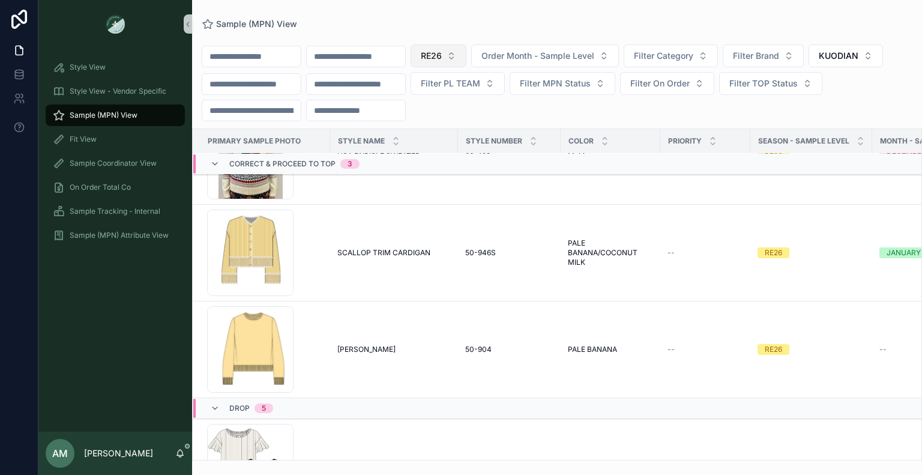
click at [442, 58] on span "RE26" at bounding box center [431, 56] width 21 height 12
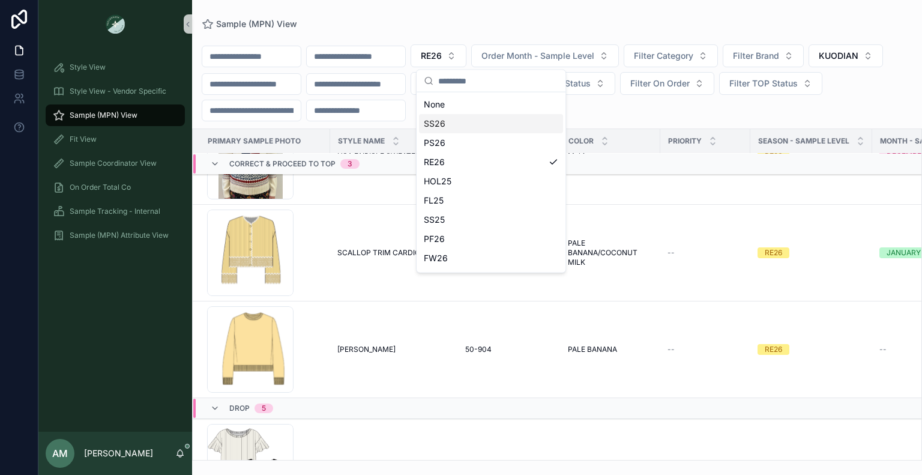
click at [462, 124] on div "SS26" at bounding box center [491, 123] width 144 height 19
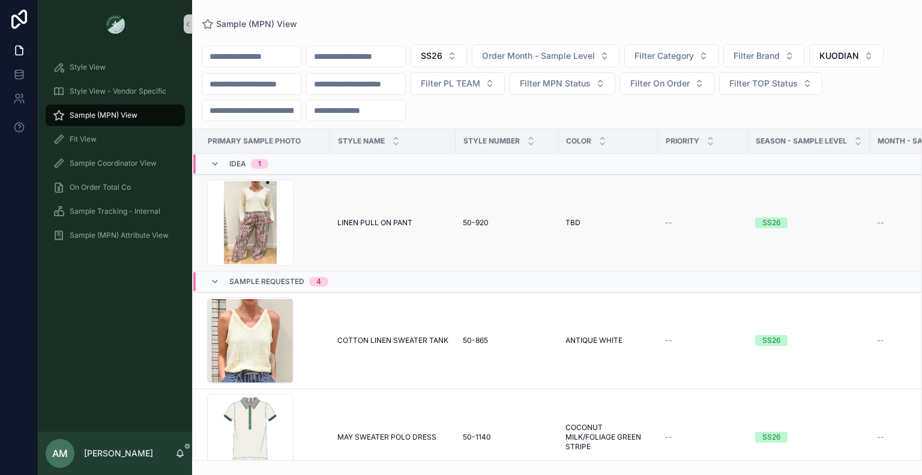
scroll to position [120, 0]
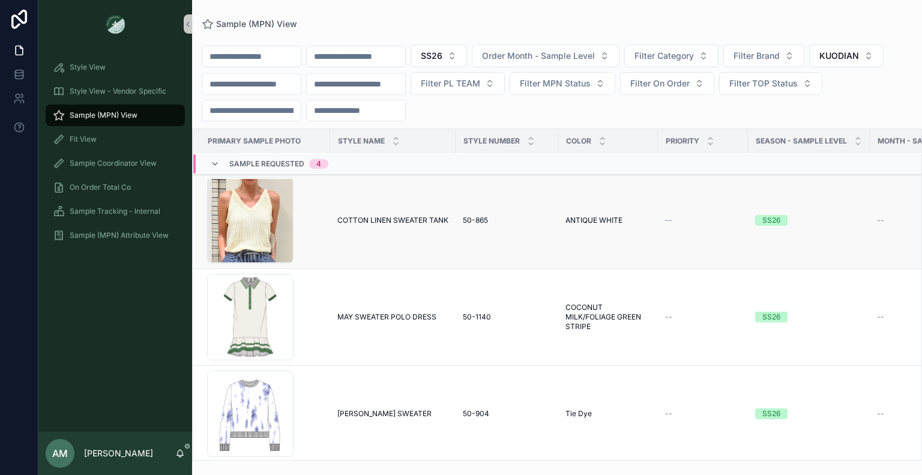
click at [426, 219] on span "COTTON LINEN SWEATER TANK" at bounding box center [392, 220] width 111 height 10
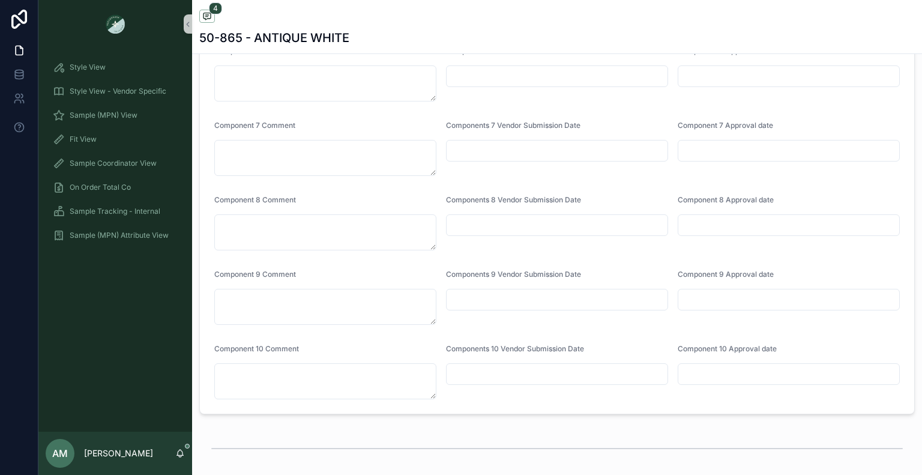
scroll to position [3674, 0]
